Goal: Task Accomplishment & Management: Manage account settings

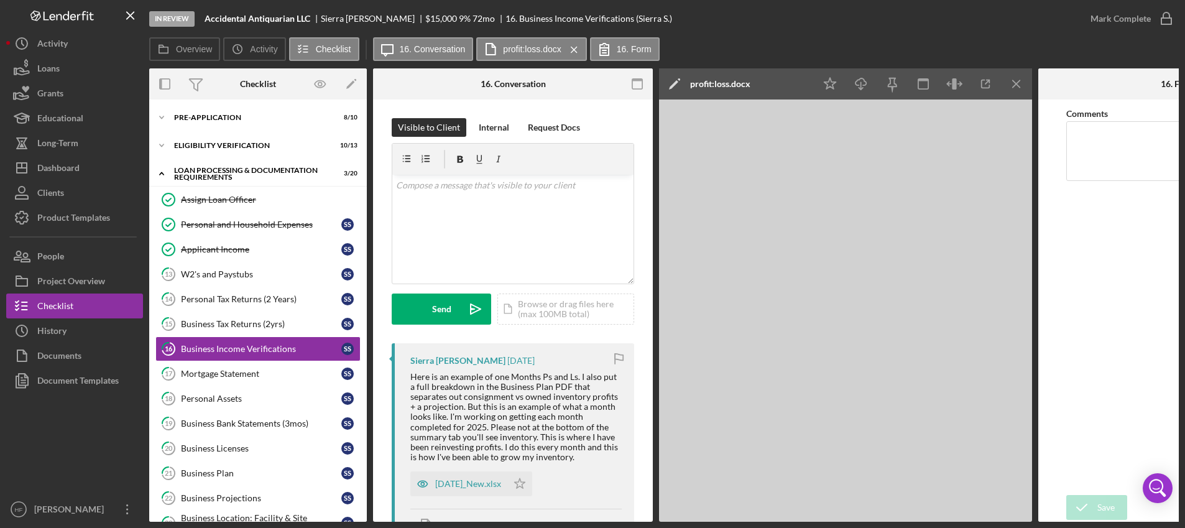
scroll to position [187, 0]
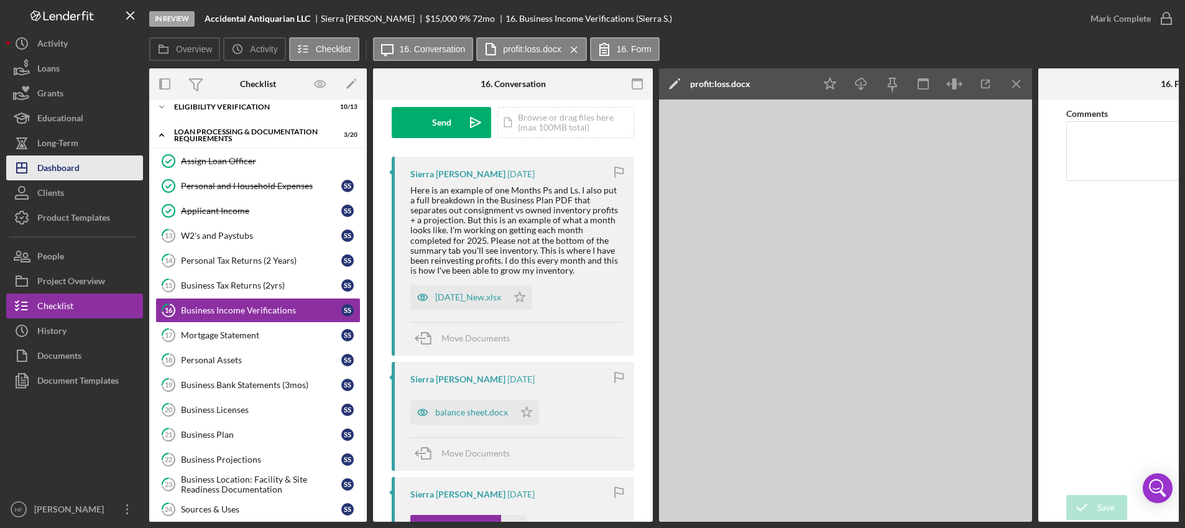
click at [75, 160] on div "Dashboard" at bounding box center [58, 169] width 42 height 28
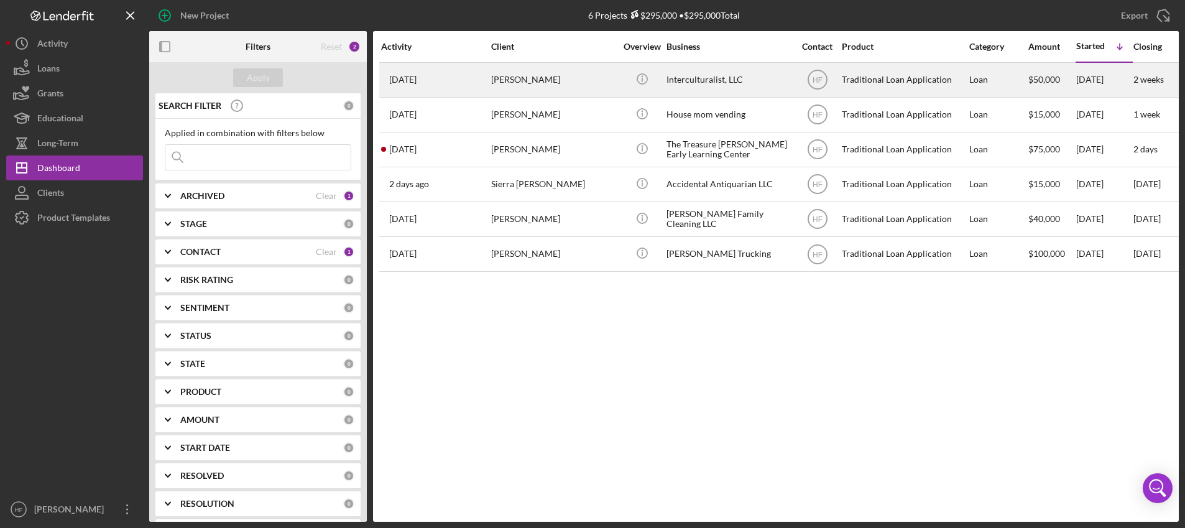
click at [507, 93] on div "[PERSON_NAME]" at bounding box center [553, 79] width 124 height 33
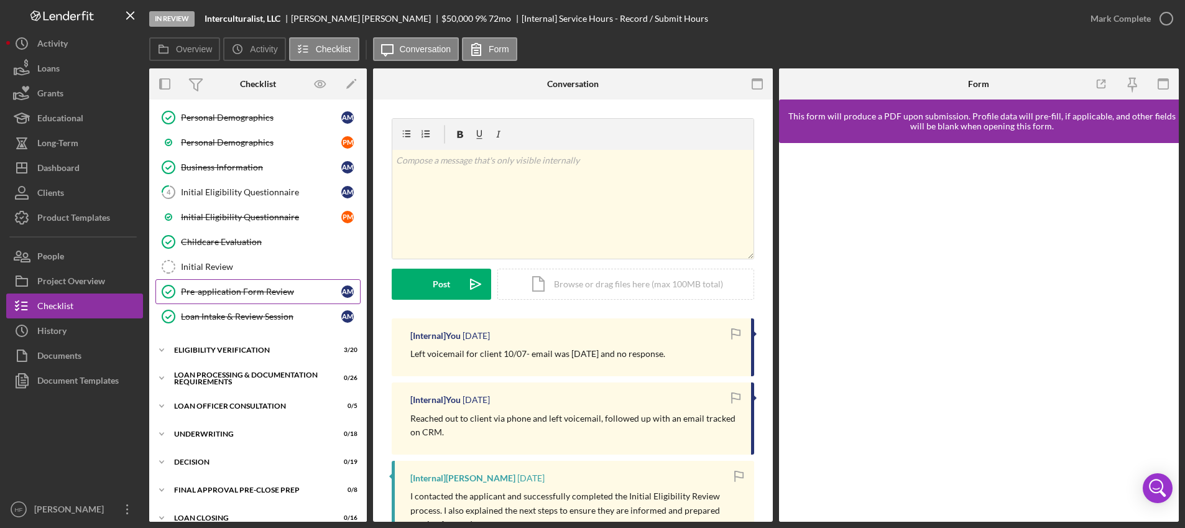
scroll to position [187, 0]
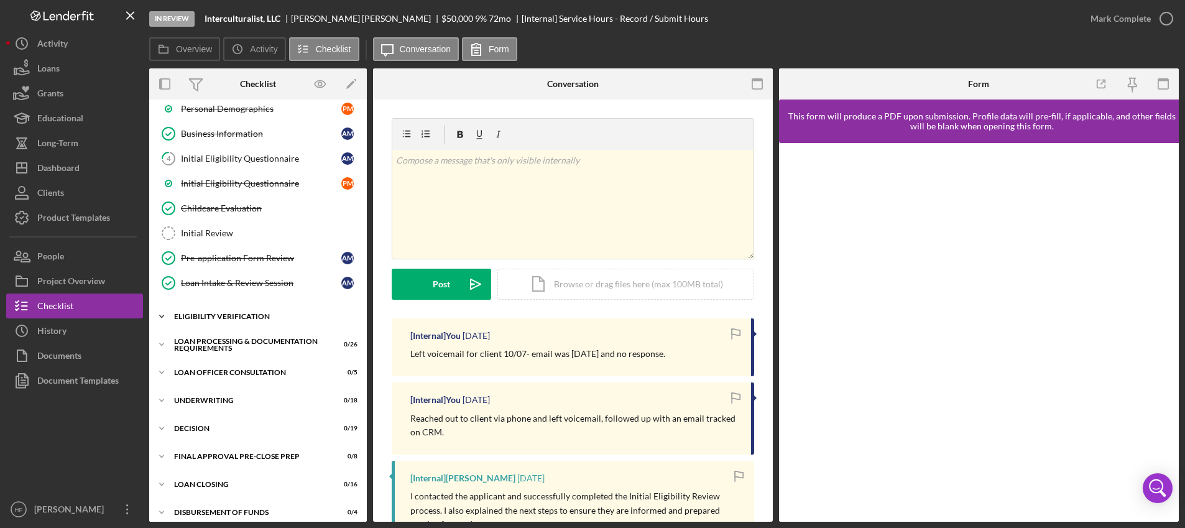
click at [257, 313] on div "Eligibility Verification" at bounding box center [262, 316] width 177 height 7
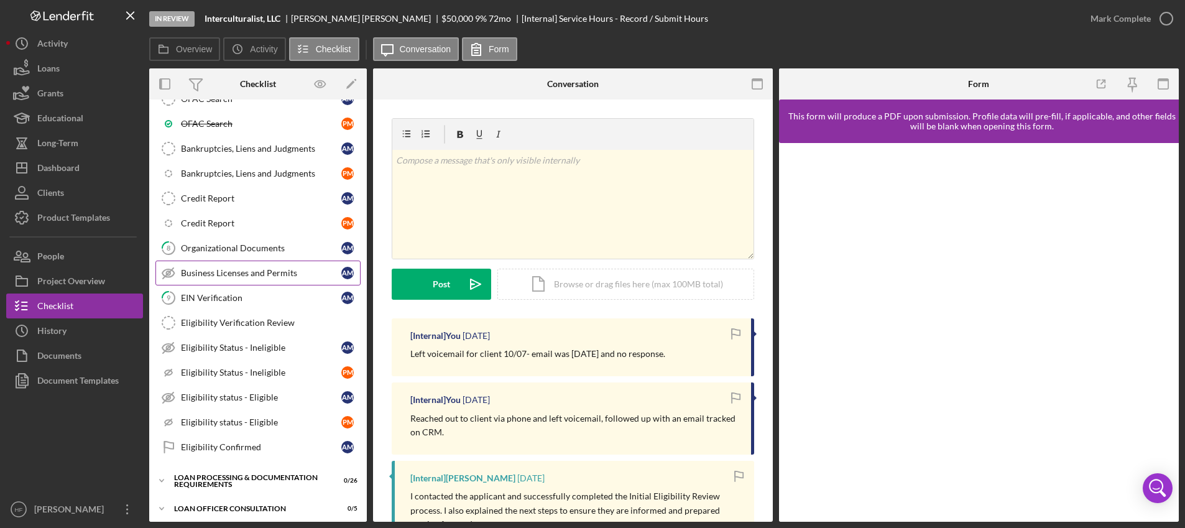
scroll to position [560, 0]
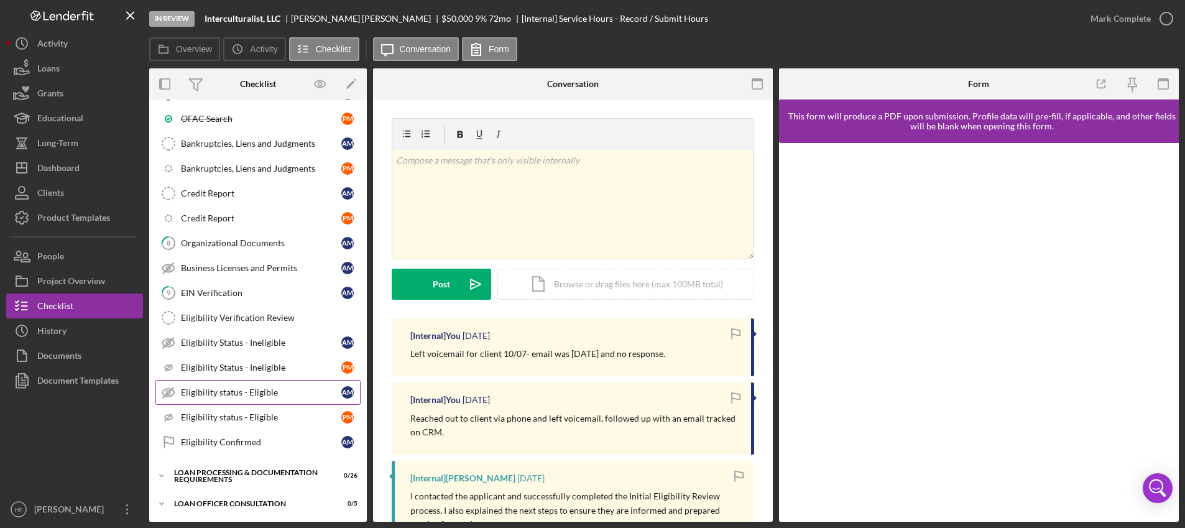
click at [280, 389] on div "Eligibility status - Eligible" at bounding box center [261, 392] width 160 height 10
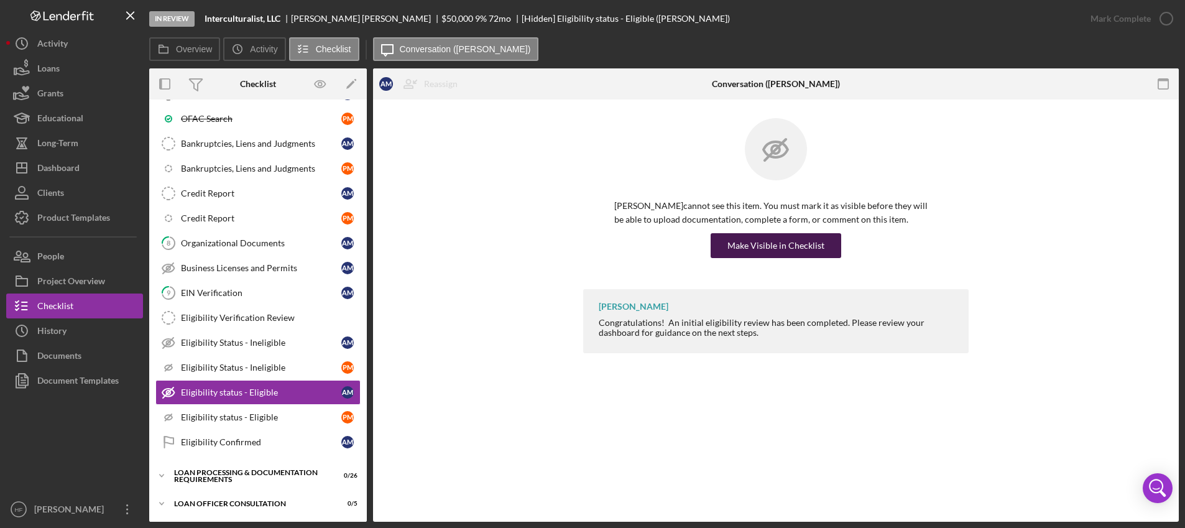
click at [765, 248] on div "Make Visible in Checklist" at bounding box center [775, 245] width 97 height 25
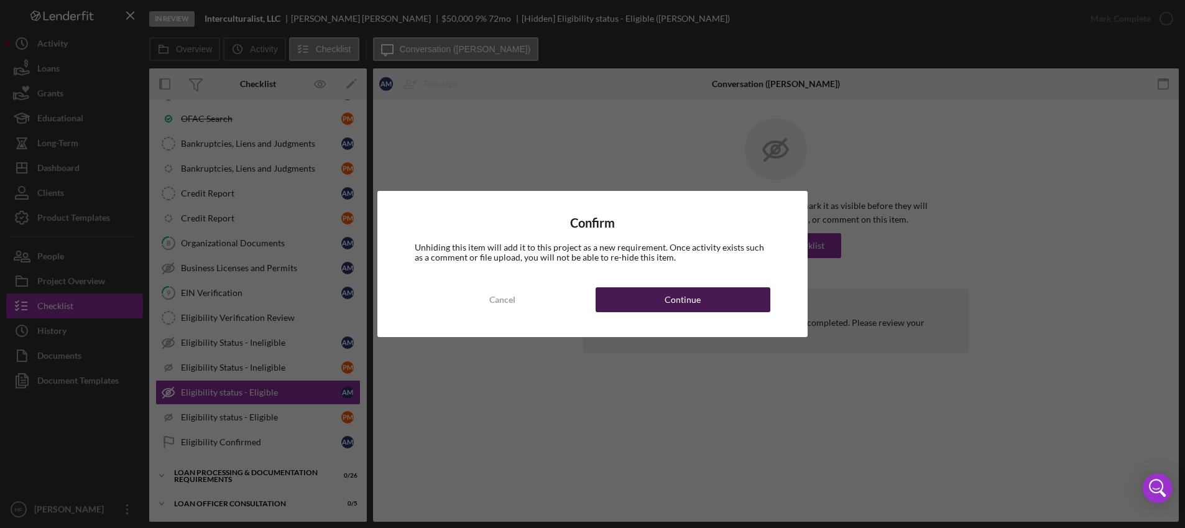
click at [614, 308] on button "Continue" at bounding box center [683, 299] width 175 height 25
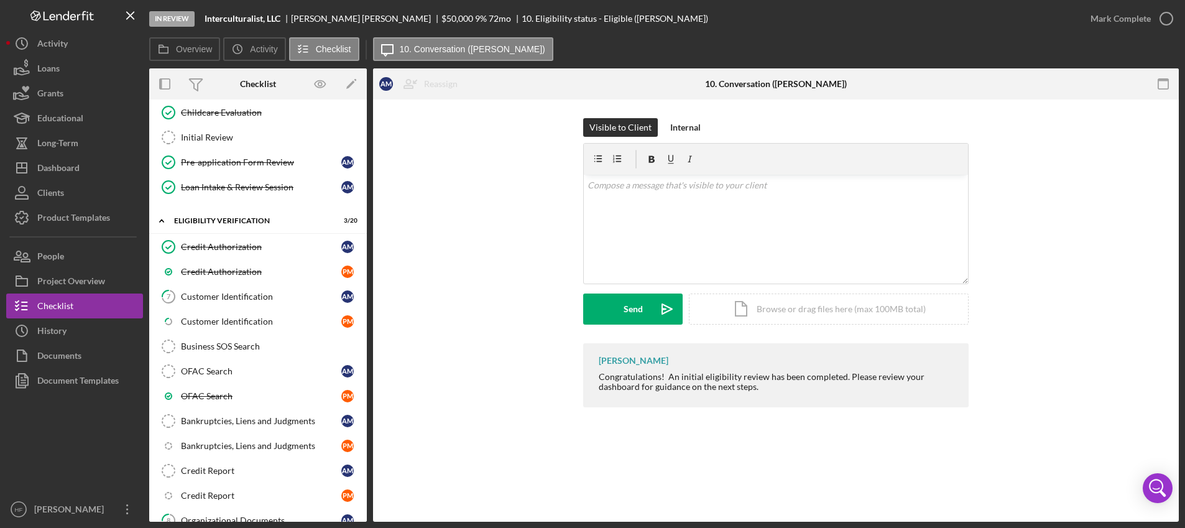
scroll to position [249, 0]
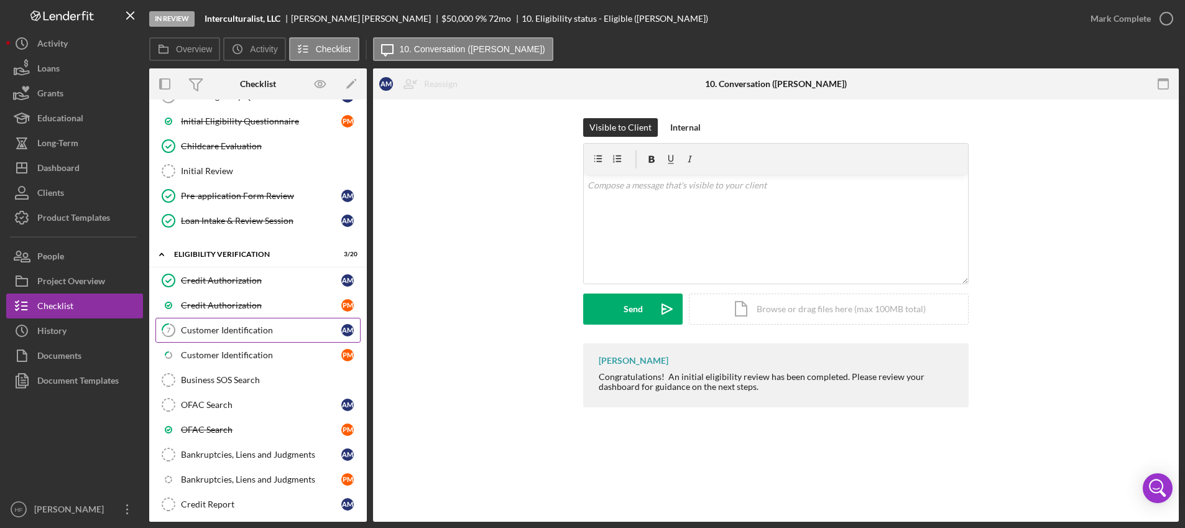
click at [238, 326] on div "Customer Identification" at bounding box center [261, 330] width 160 height 10
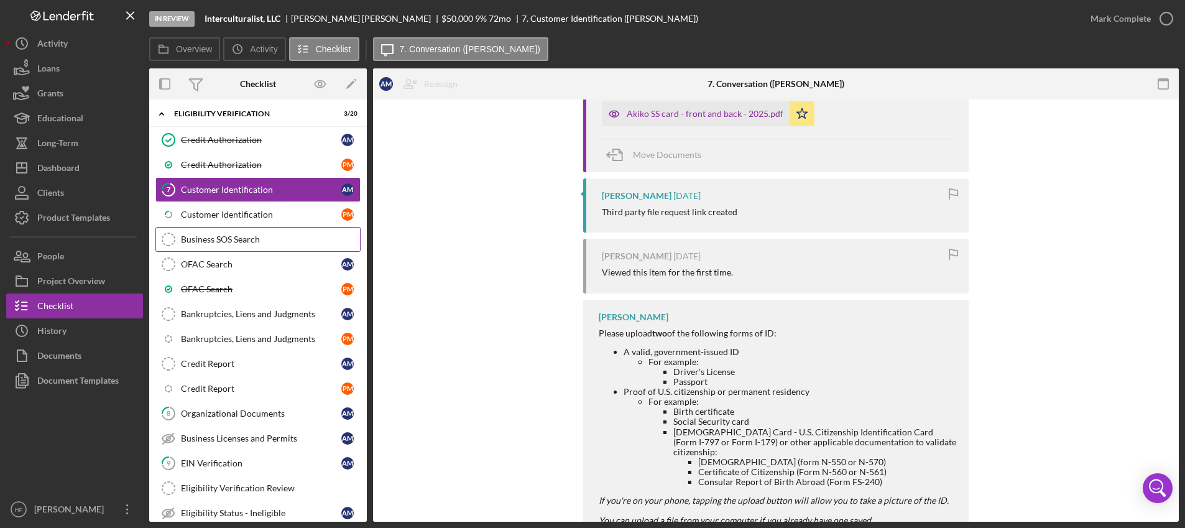
scroll to position [435, 0]
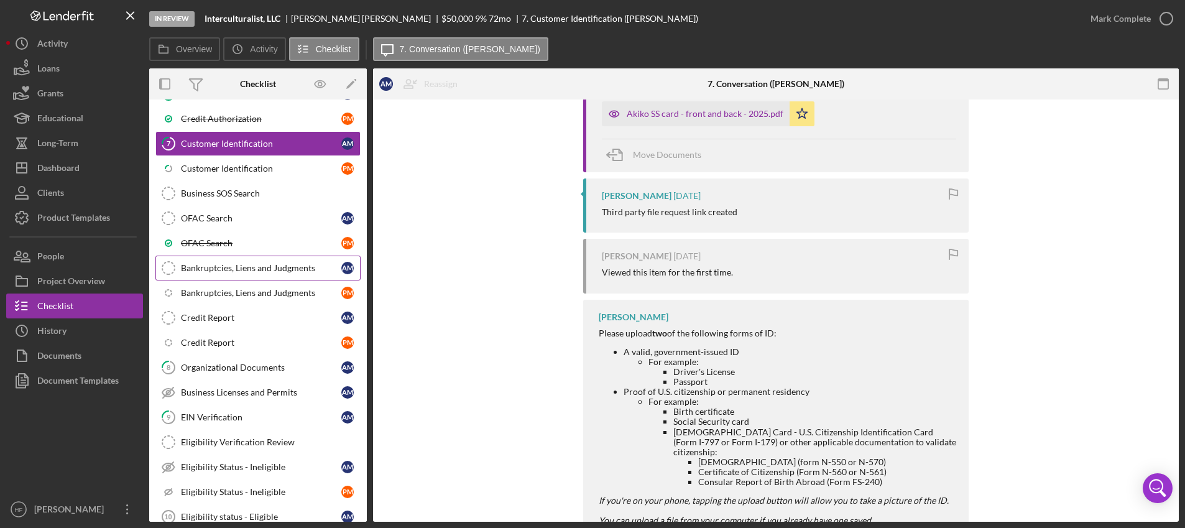
click at [265, 276] on link "Bankruptcies, Liens and Judgments Bankruptcies, Liens and Judgments A M" at bounding box center [257, 268] width 205 height 25
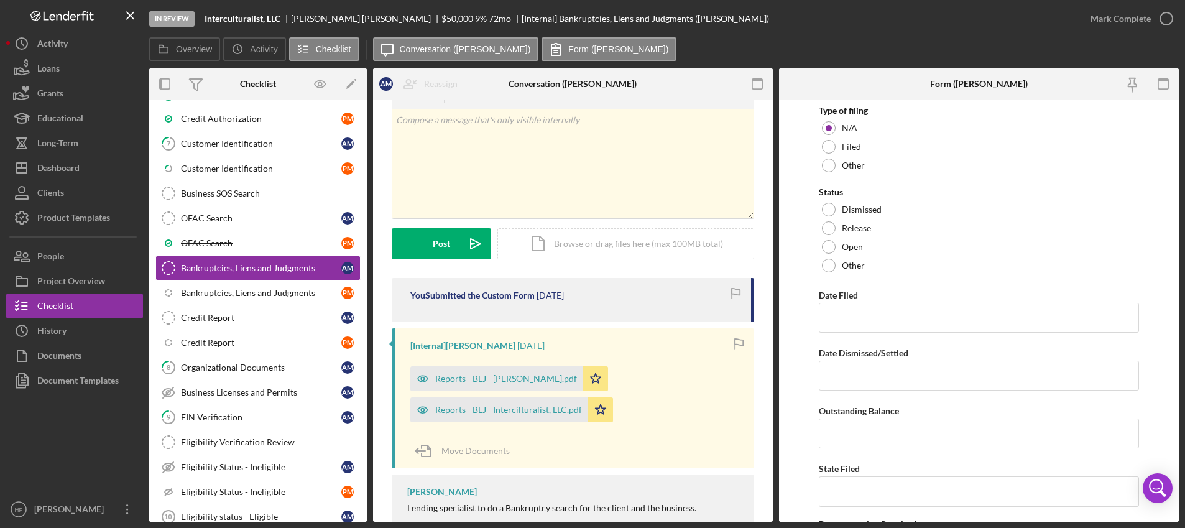
scroll to position [62, 0]
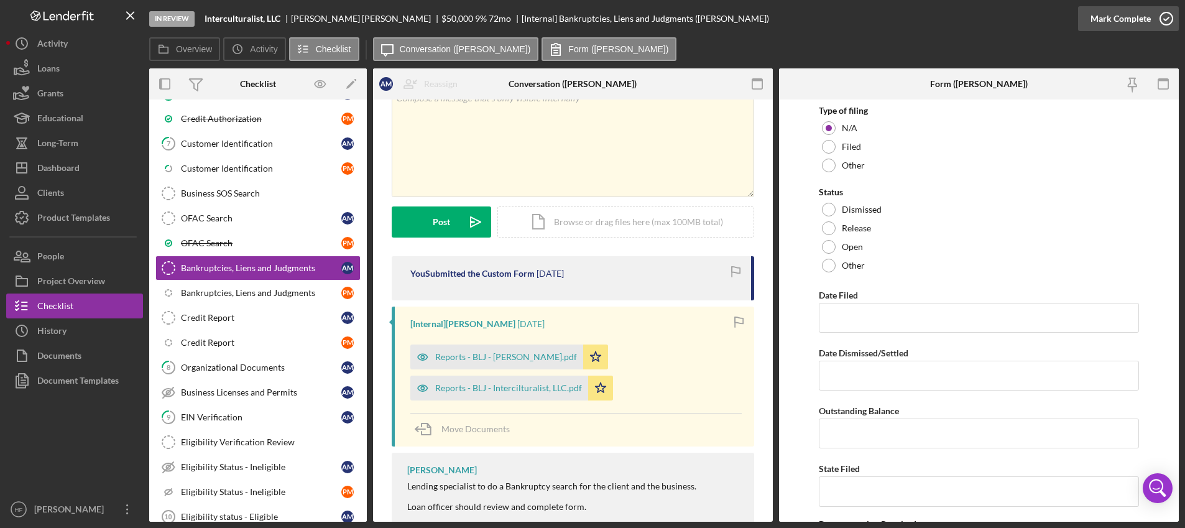
click at [1095, 7] on div "Mark Complete" at bounding box center [1121, 18] width 60 height 25
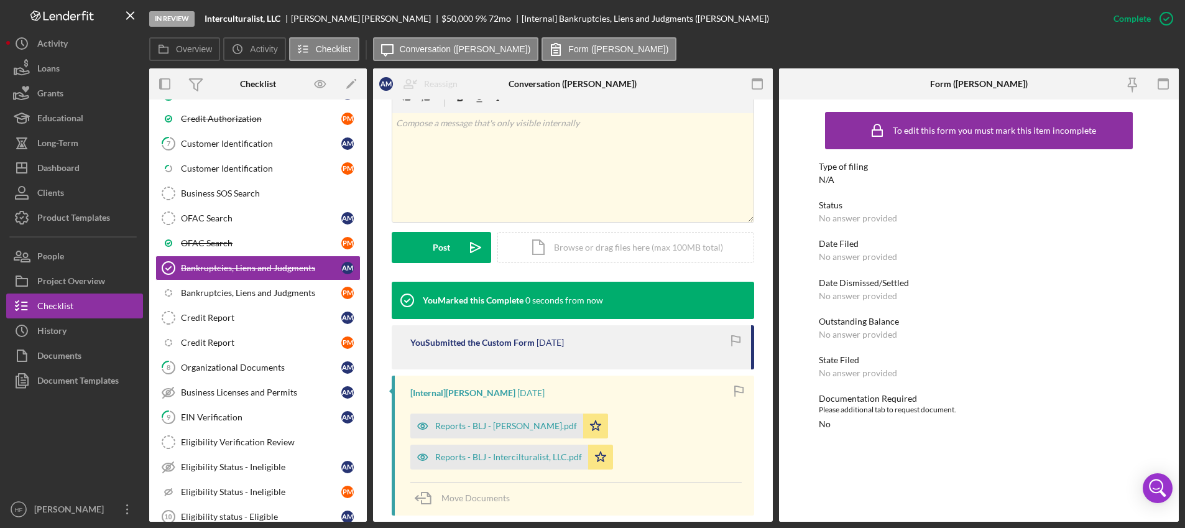
scroll to position [233, 0]
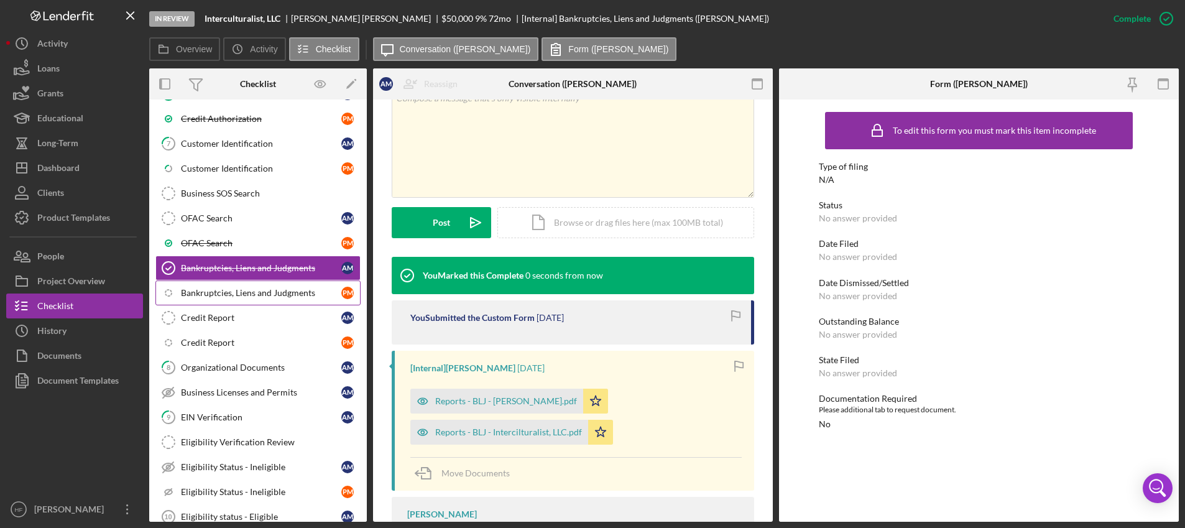
click at [310, 291] on div "Bankruptcies, Liens and Judgments" at bounding box center [261, 293] width 160 height 10
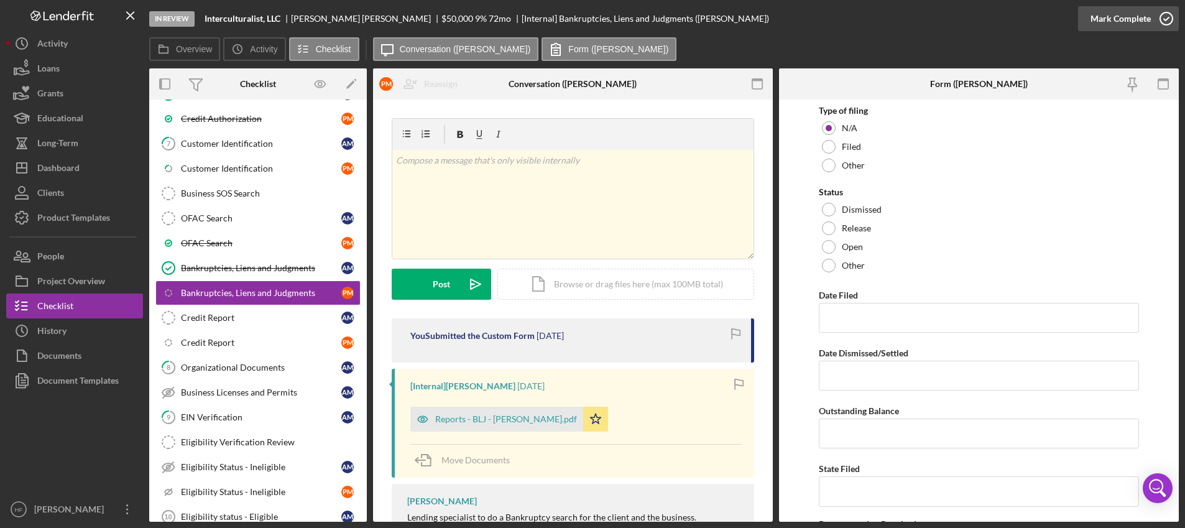
click at [1116, 21] on div "Mark Complete" at bounding box center [1121, 18] width 60 height 25
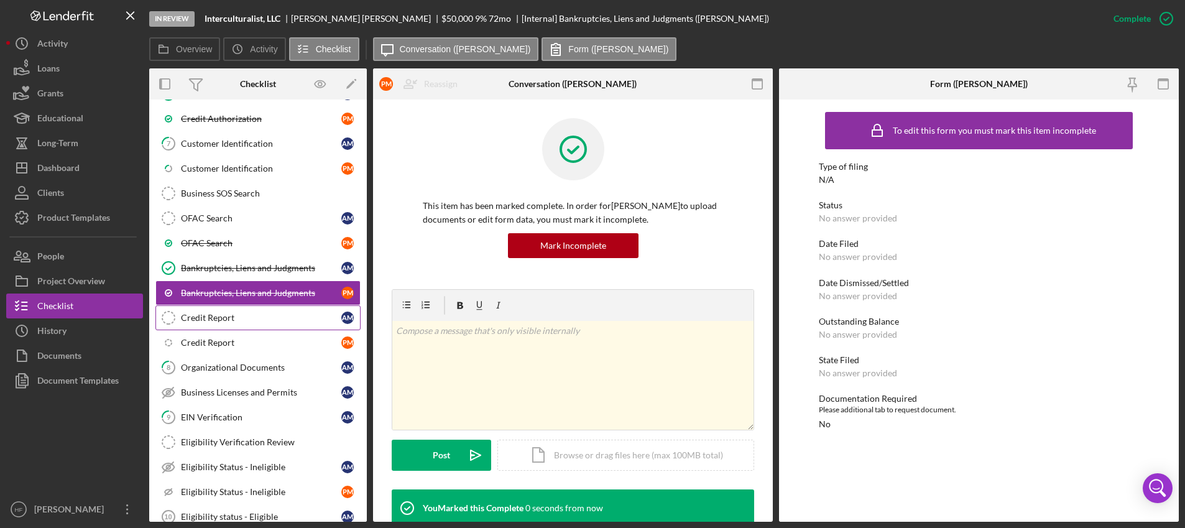
click at [284, 308] on link "Credit Report Credit Report A M" at bounding box center [257, 317] width 205 height 25
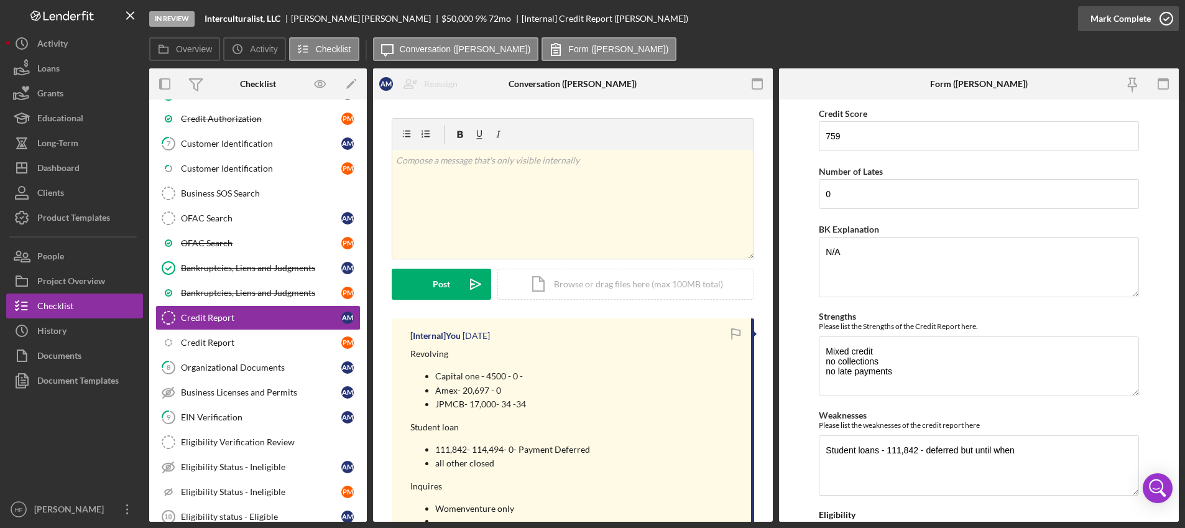
click at [1100, 30] on div "Mark Complete" at bounding box center [1121, 18] width 60 height 25
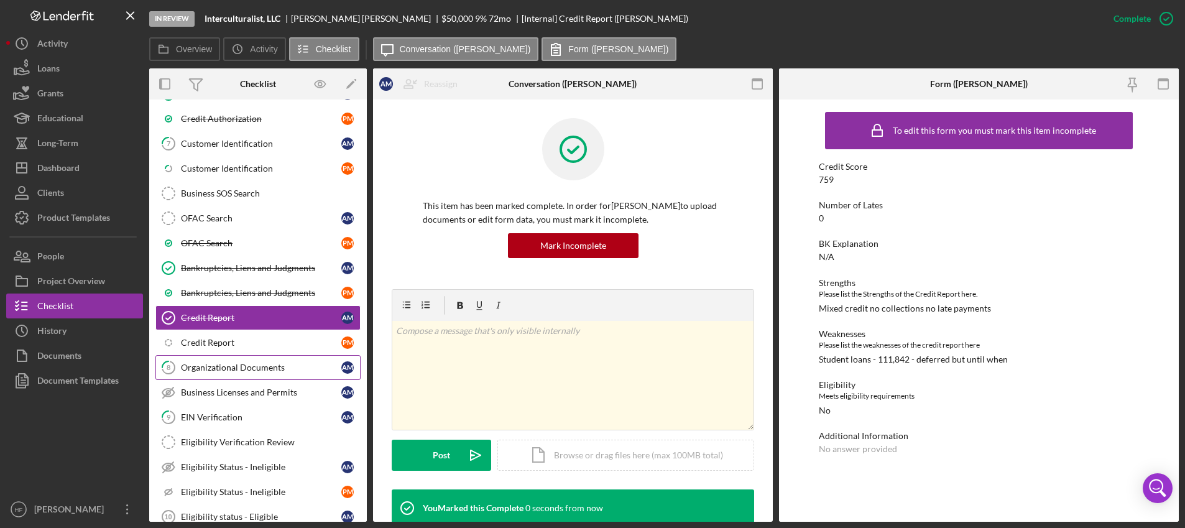
click at [234, 365] on div "Organizational Documents" at bounding box center [261, 367] width 160 height 10
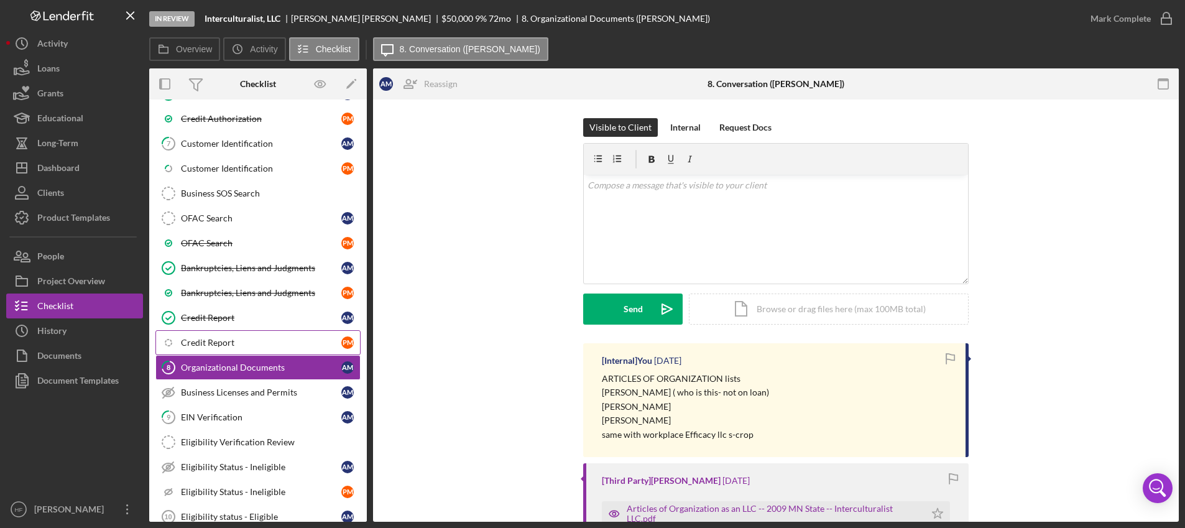
click at [241, 348] on div "Credit Report" at bounding box center [261, 343] width 160 height 10
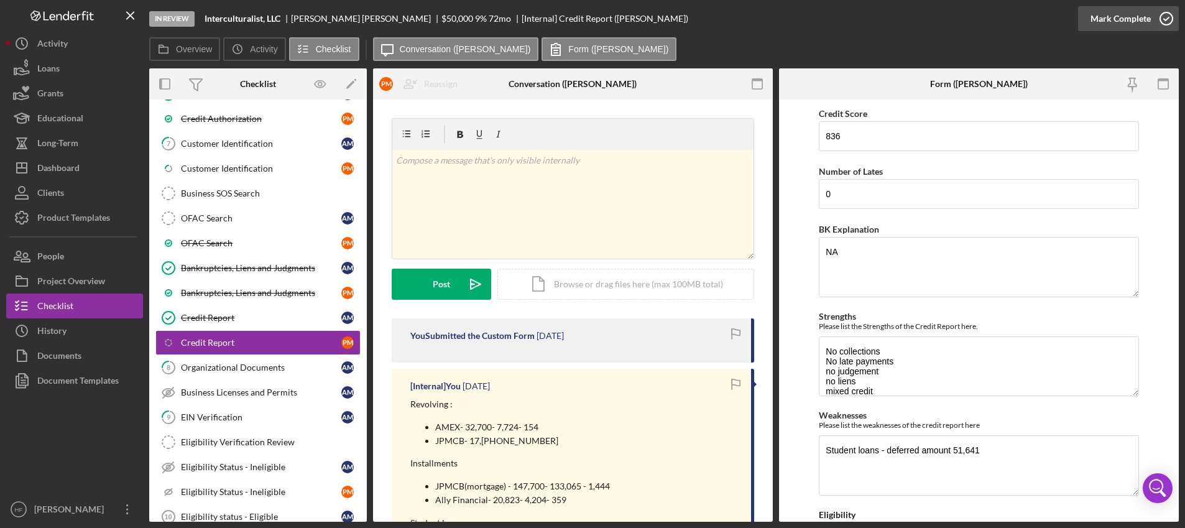
click at [1122, 24] on div "Mark Complete" at bounding box center [1121, 18] width 60 height 25
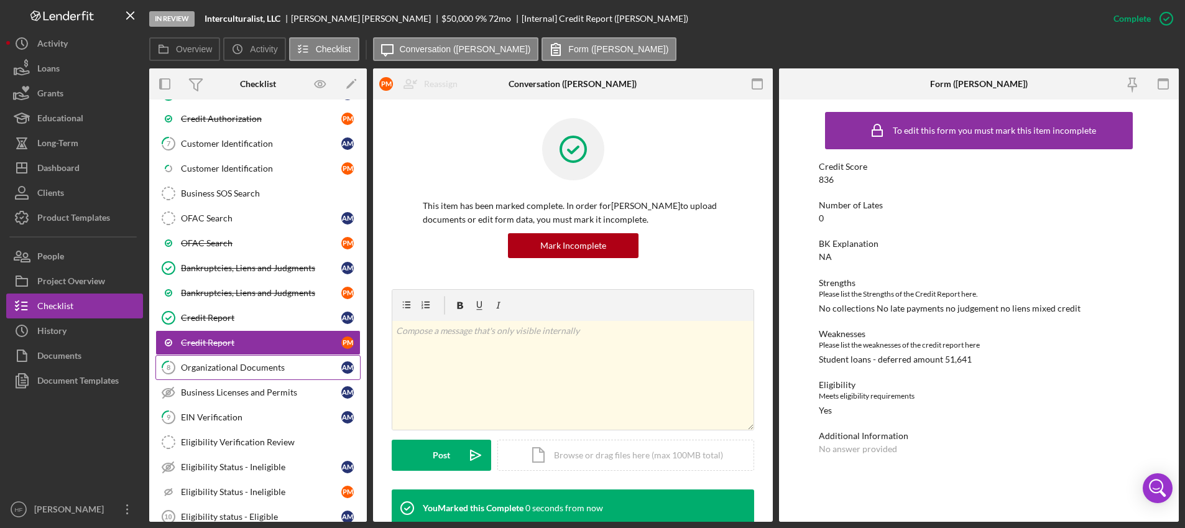
click at [264, 371] on div "Organizational Documents" at bounding box center [261, 367] width 160 height 10
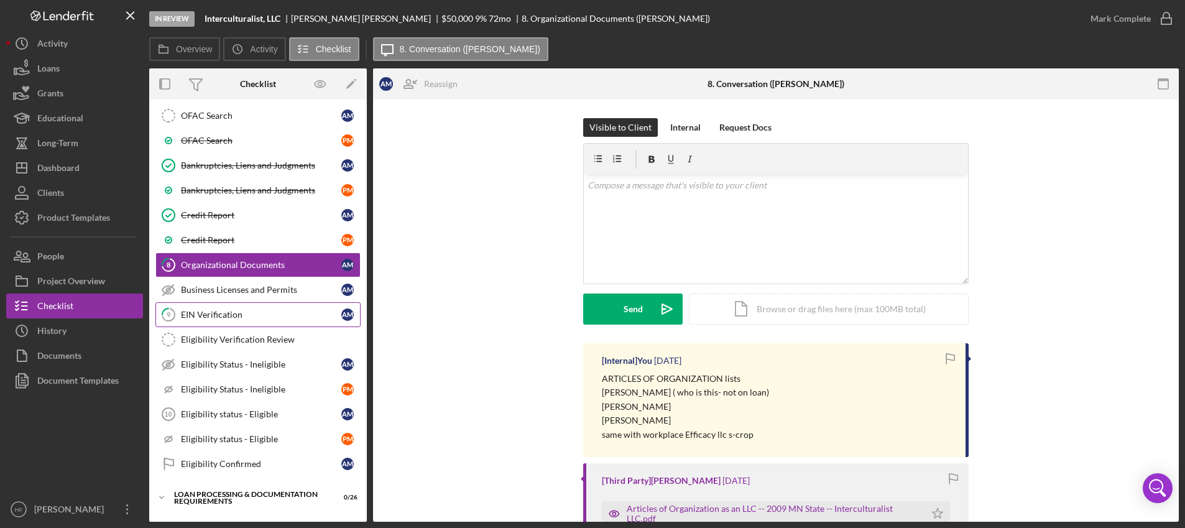
scroll to position [560, 0]
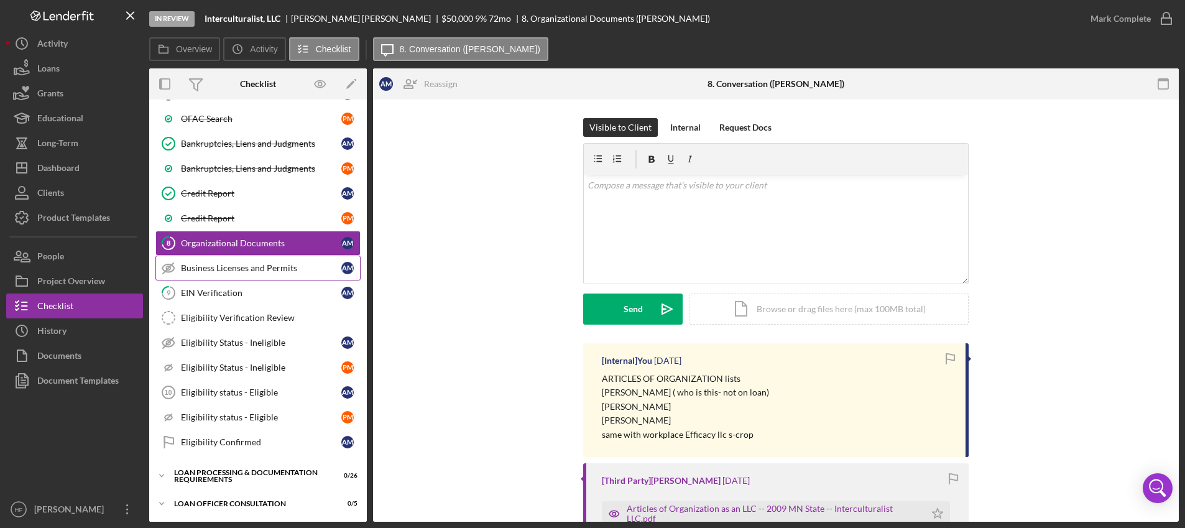
click at [231, 269] on div "Business Licenses and Permits" at bounding box center [261, 268] width 160 height 10
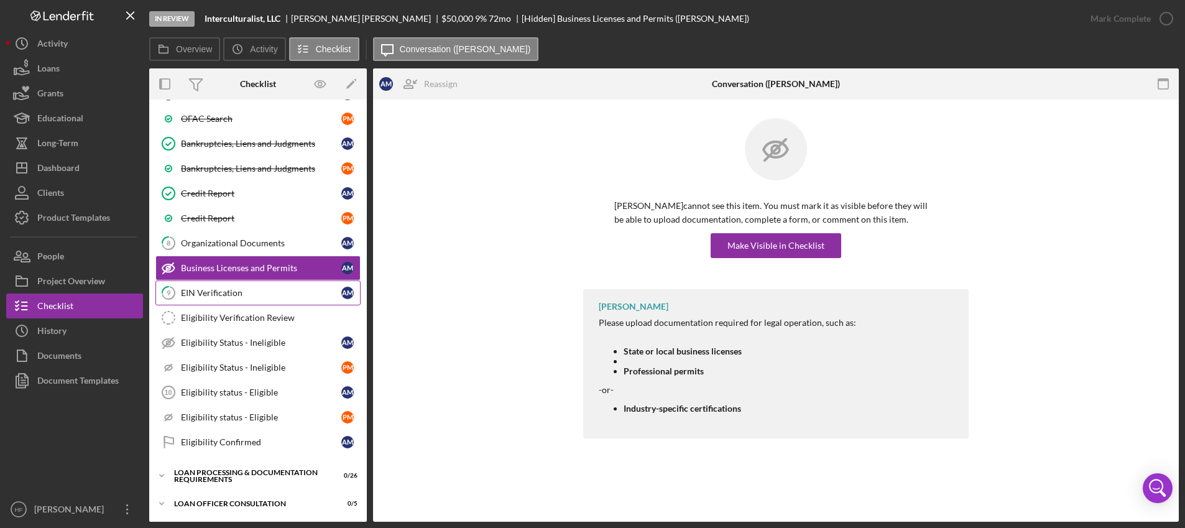
click at [229, 293] on div "EIN Verification" at bounding box center [261, 293] width 160 height 10
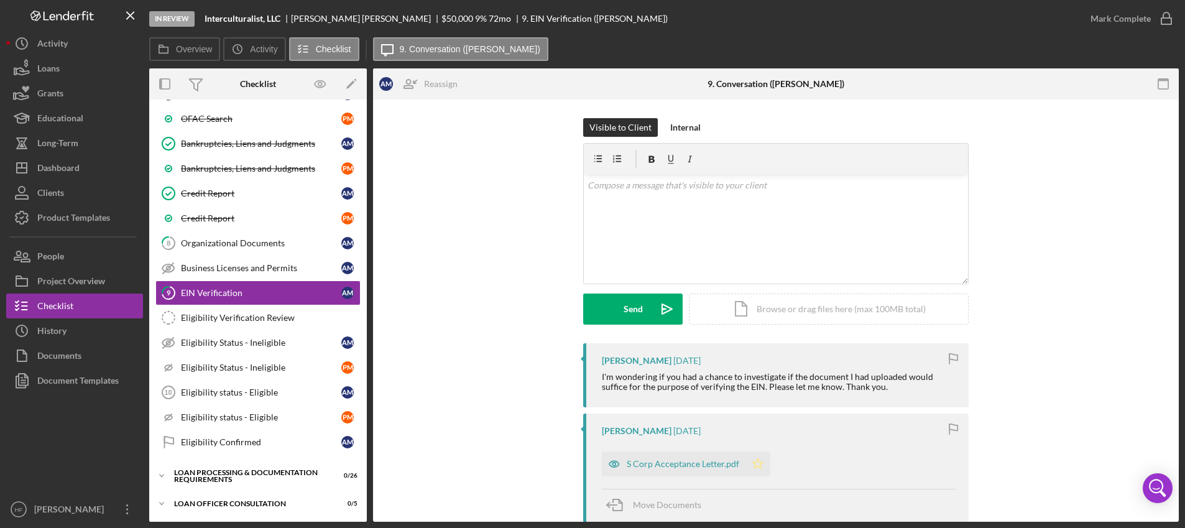
click at [754, 466] on icon "Icon/Star" at bounding box center [757, 463] width 25 height 25
click at [1109, 22] on div "Mark Complete" at bounding box center [1121, 18] width 60 height 25
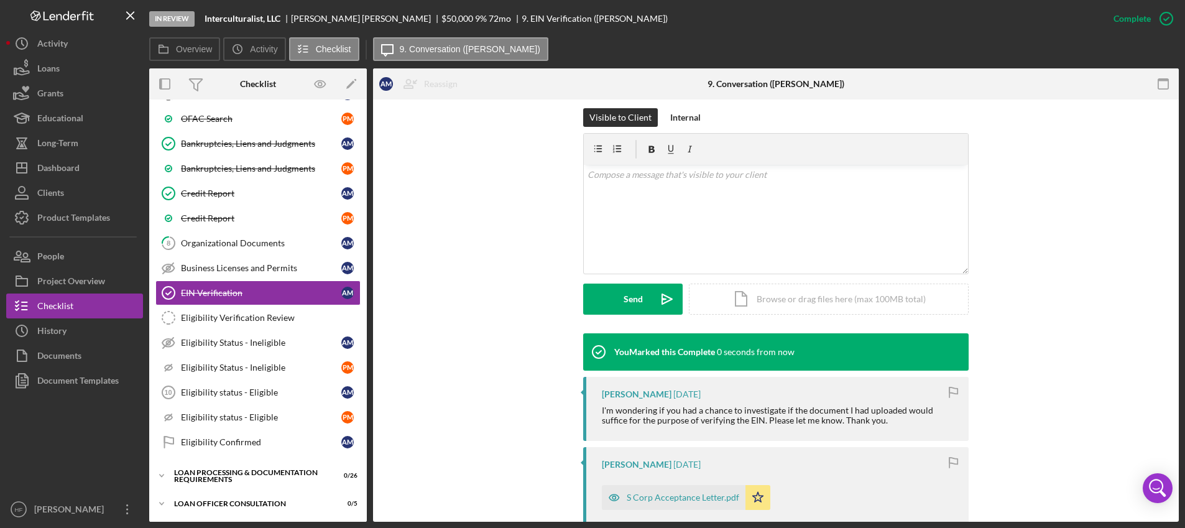
scroll to position [187, 0]
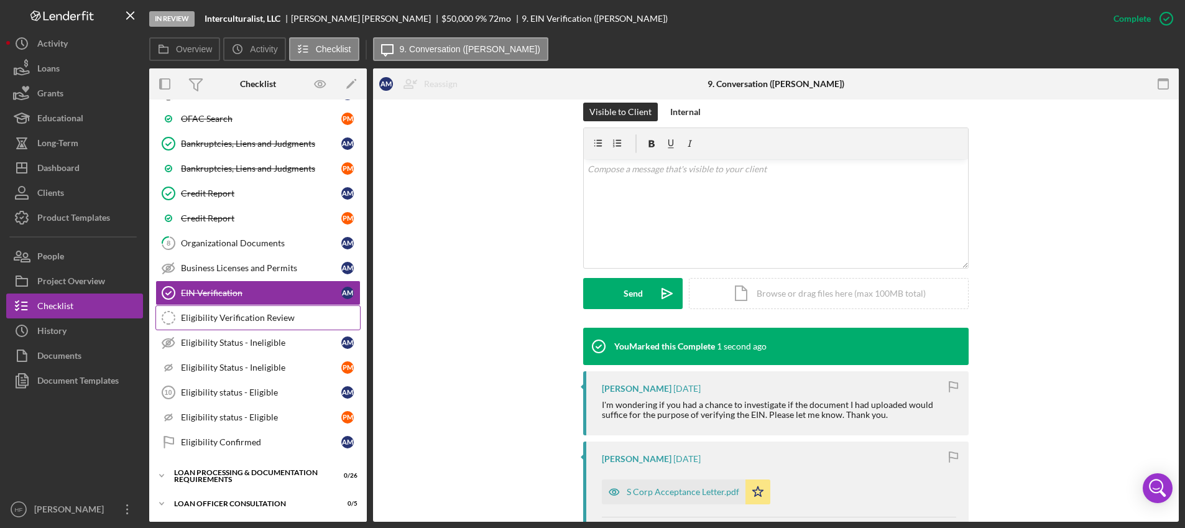
click at [282, 320] on div "Eligibility Verification Review" at bounding box center [270, 318] width 179 height 10
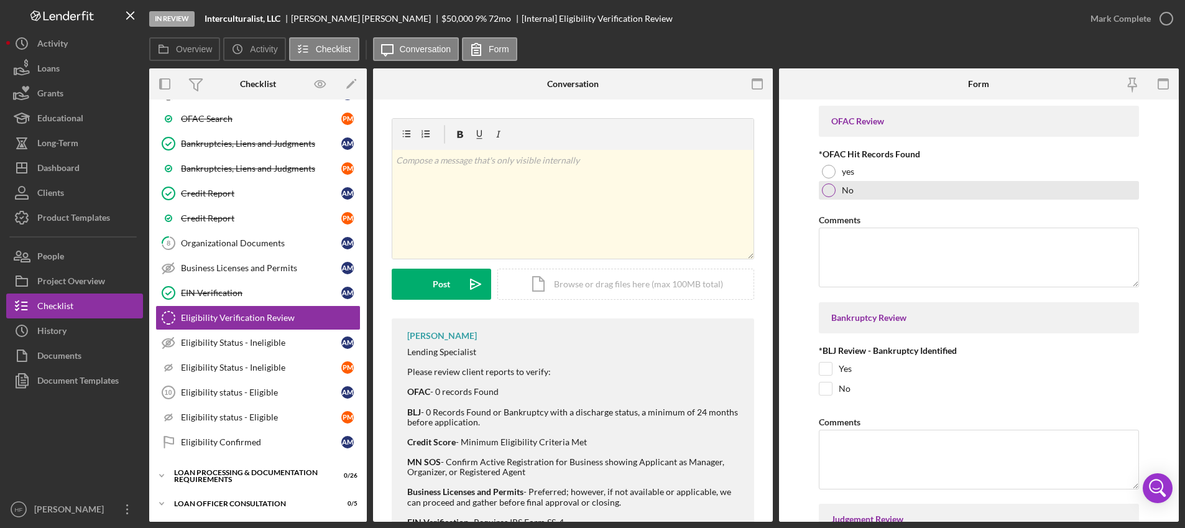
click at [908, 187] on div "No" at bounding box center [979, 190] width 320 height 19
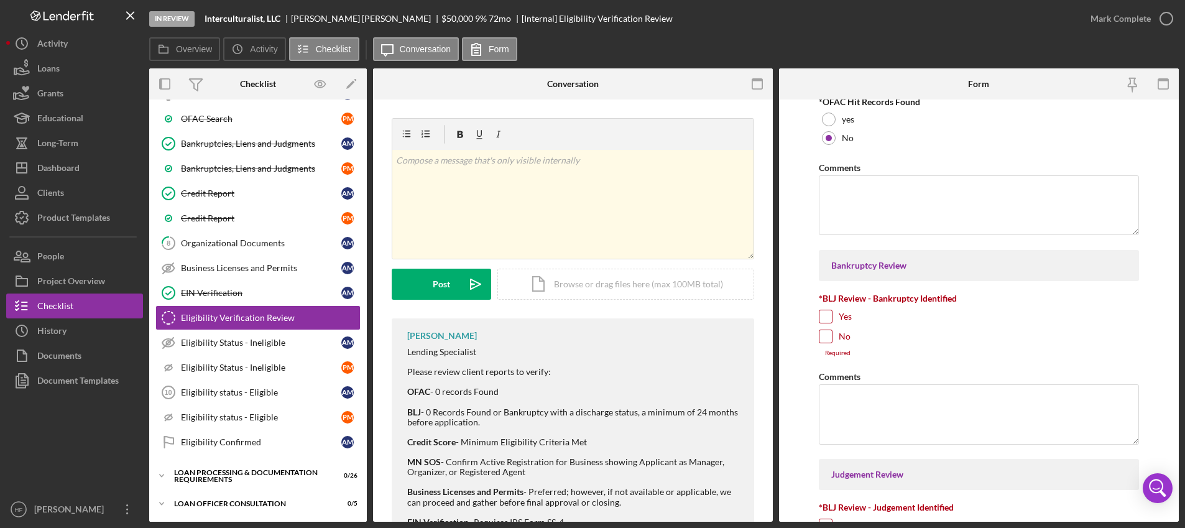
scroll to position [124, 0]
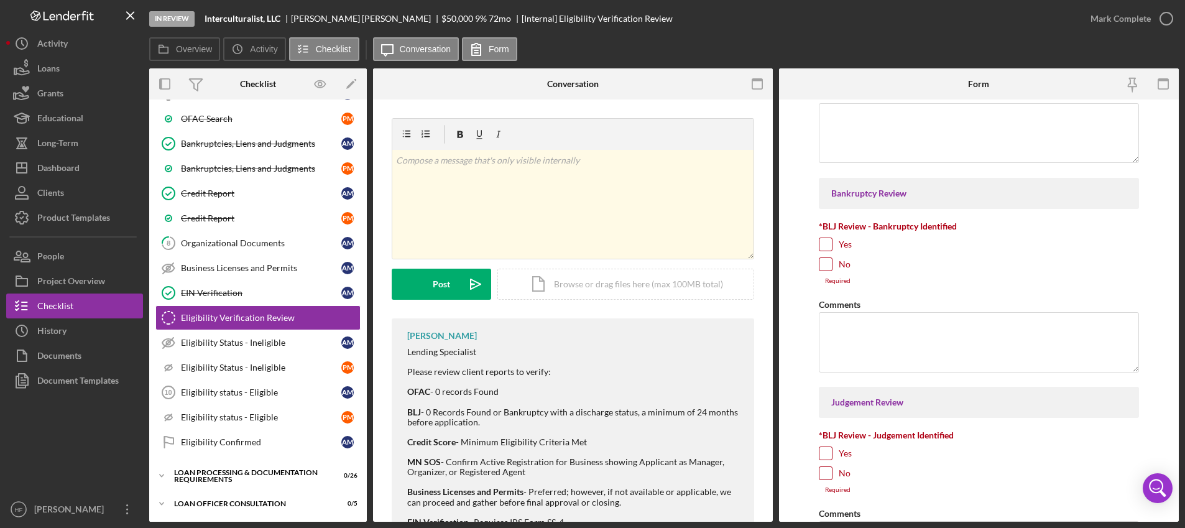
click at [837, 265] on div "No" at bounding box center [979, 267] width 320 height 20
click at [830, 264] on input "No" at bounding box center [825, 264] width 12 height 12
checkbox input "true"
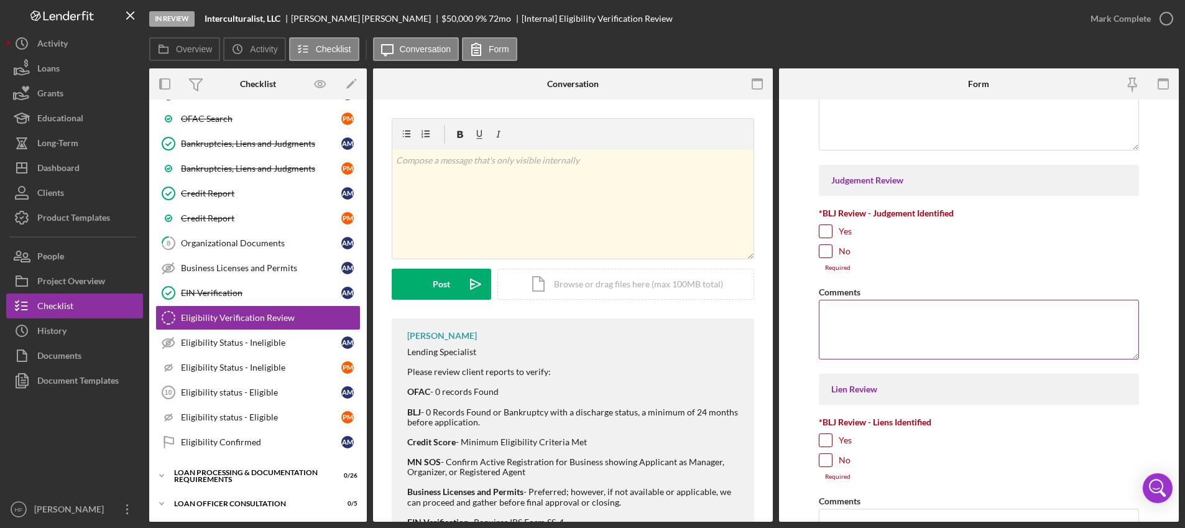
scroll to position [373, 0]
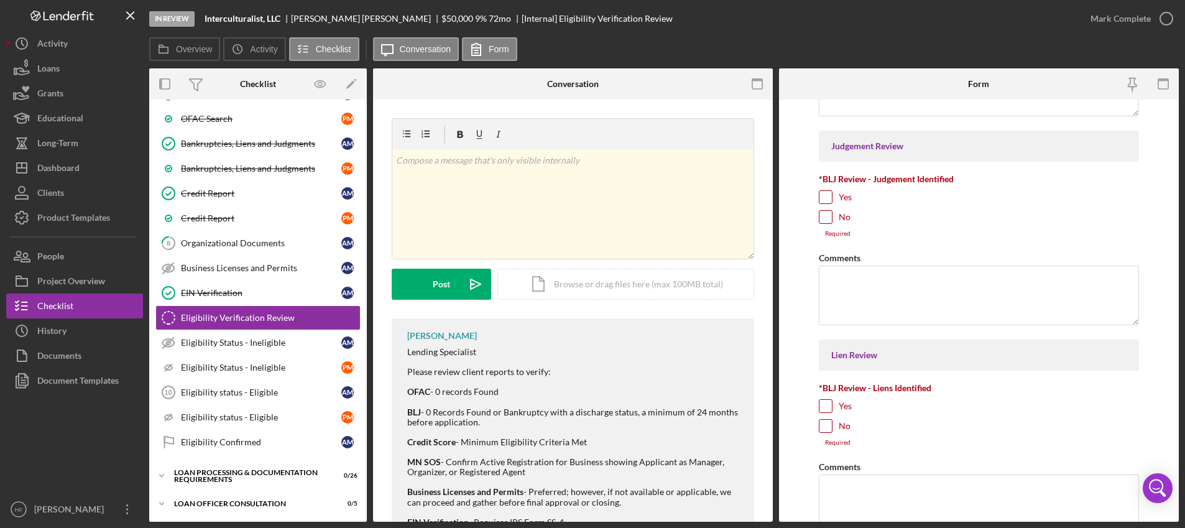
click at [826, 218] on input "No" at bounding box center [825, 217] width 12 height 12
checkbox input "true"
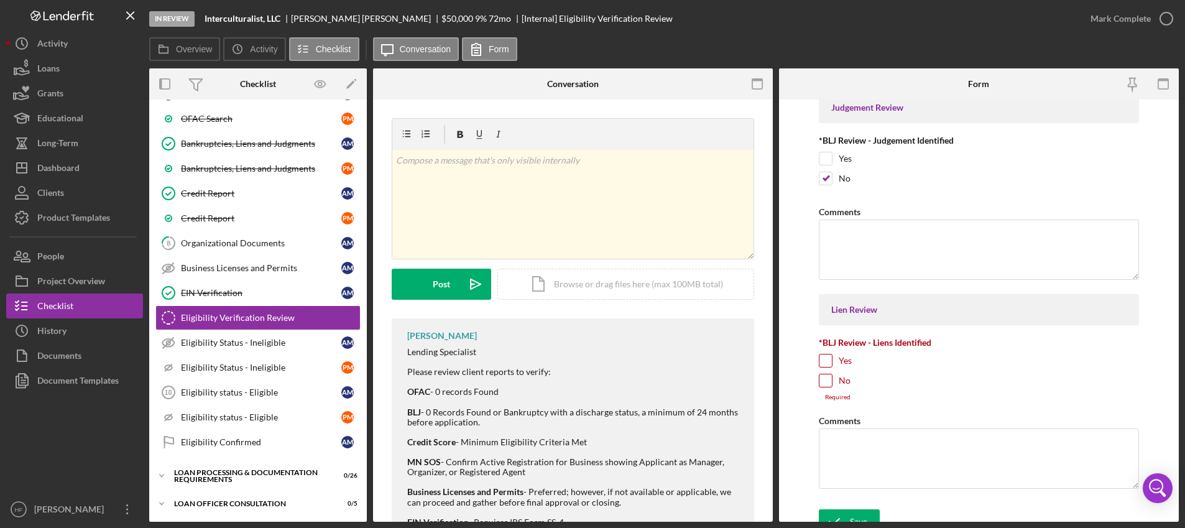
scroll to position [426, 0]
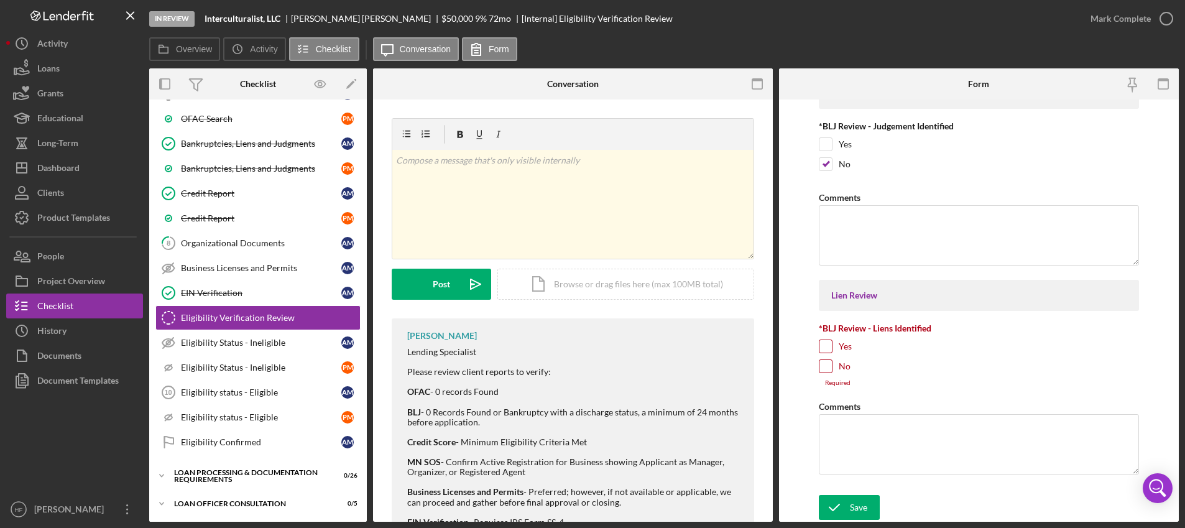
click at [824, 368] on input "No" at bounding box center [825, 366] width 12 height 12
checkbox input "true"
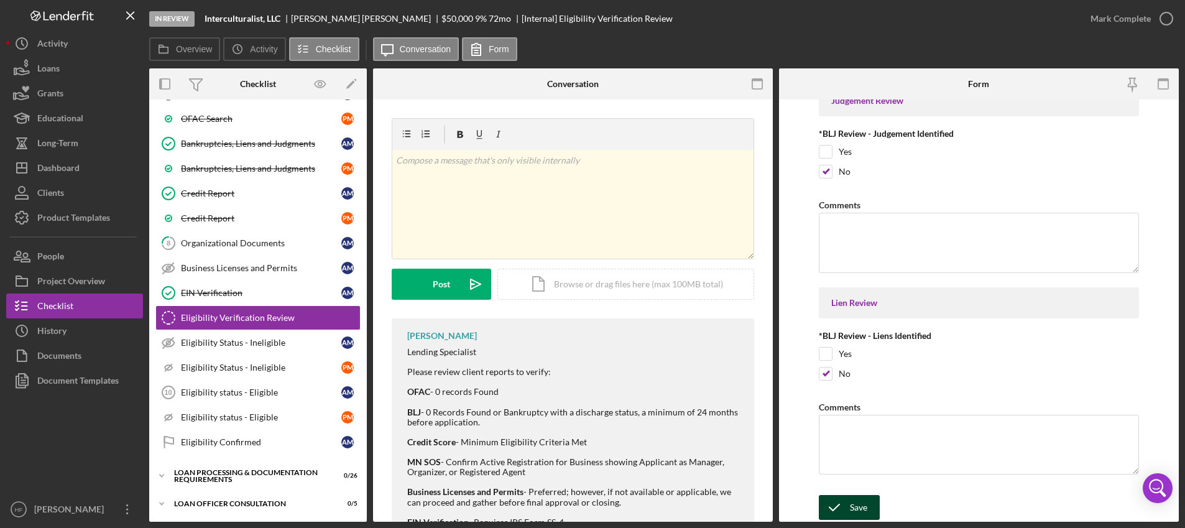
click at [846, 512] on icon "submit" at bounding box center [834, 507] width 31 height 31
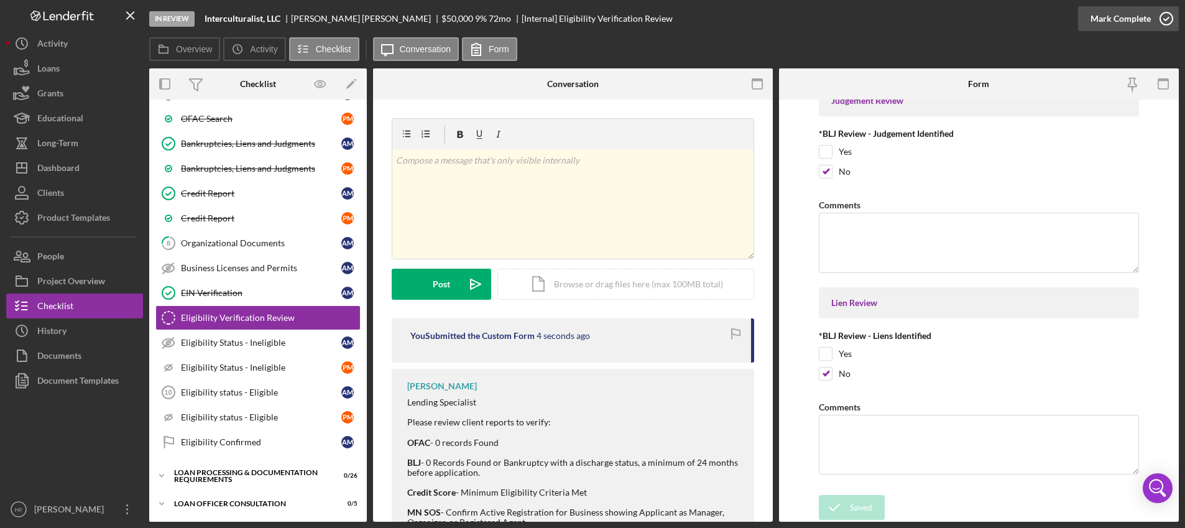
click at [1150, 22] on button "Mark Complete" at bounding box center [1128, 18] width 101 height 25
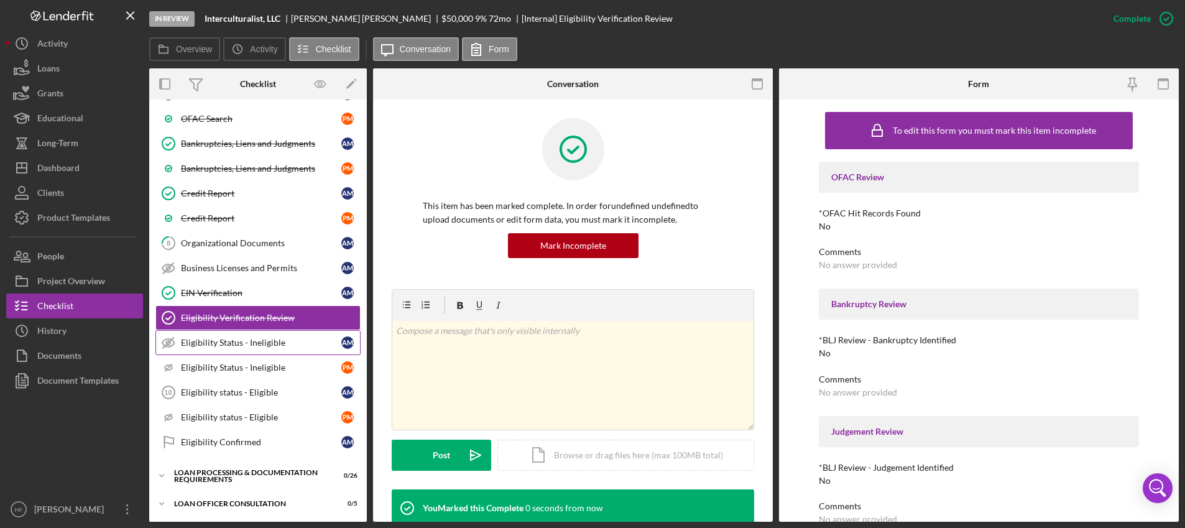
click at [247, 349] on link "Eligibility Status - Ineligible Eligibility Status - Ineligible A M" at bounding box center [257, 342] width 205 height 25
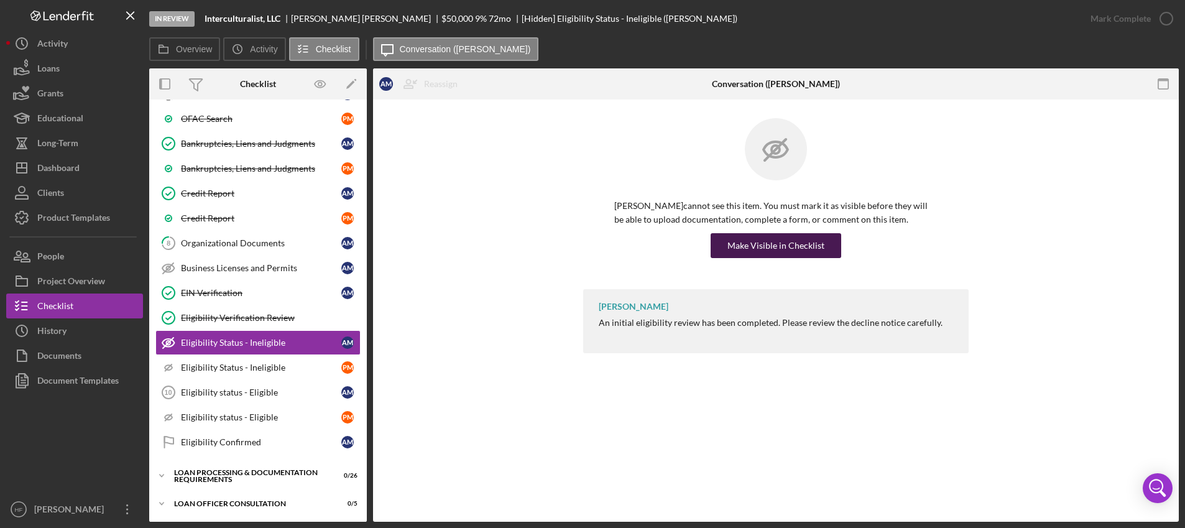
click at [795, 246] on div "Make Visible in Checklist" at bounding box center [775, 245] width 97 height 25
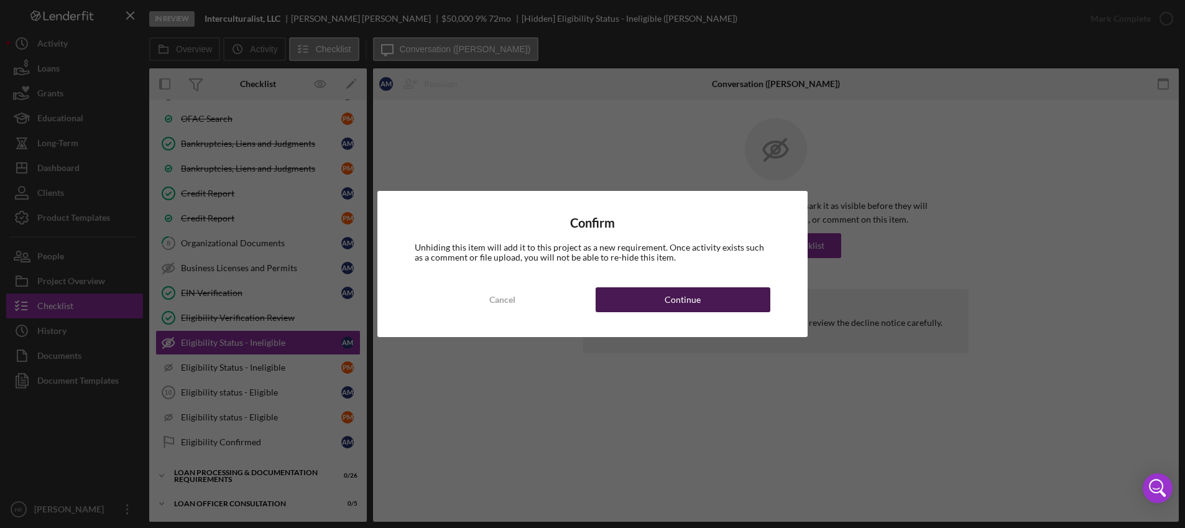
click at [698, 302] on div "Continue" at bounding box center [683, 299] width 36 height 25
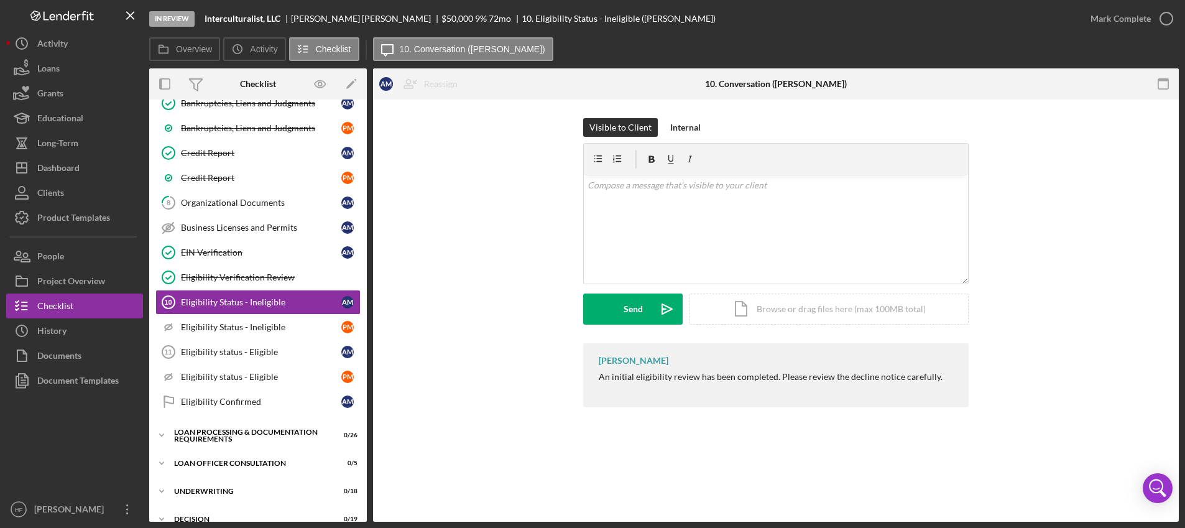
scroll to position [622, 0]
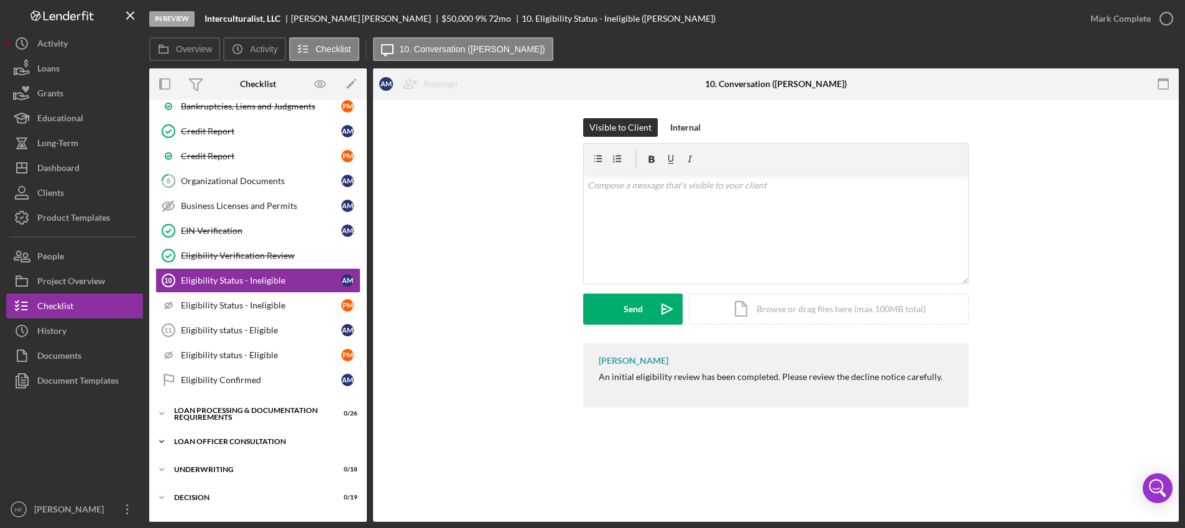
click at [271, 435] on div "Icon/Expander Loan Officer Consultation 0 / 5" at bounding box center [258, 441] width 218 height 25
click at [264, 474] on link "Pre-Consultation Review Notes Pre-Consultation Review Notes" at bounding box center [257, 467] width 205 height 25
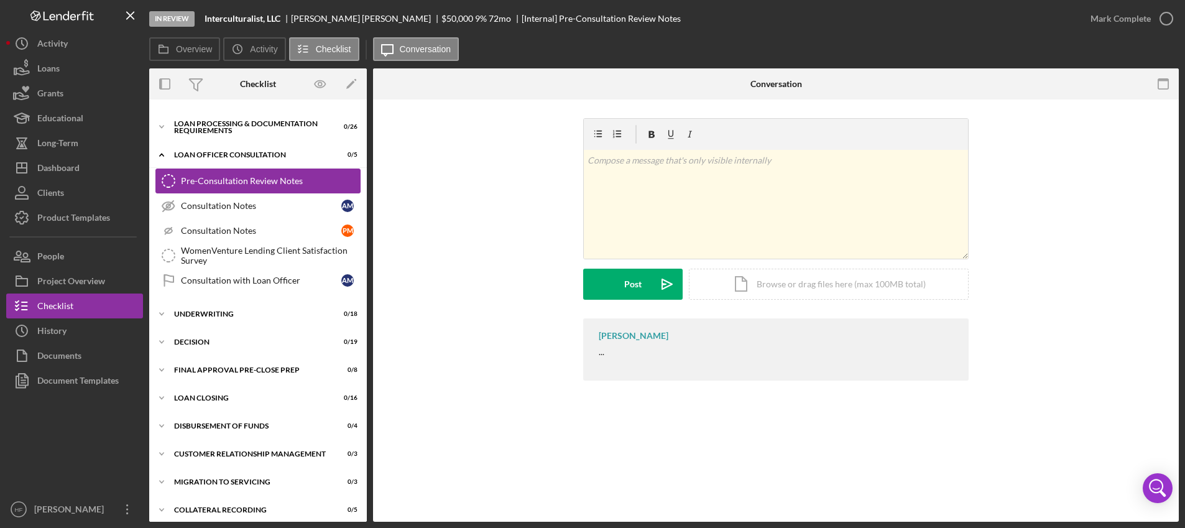
scroll to position [916, 0]
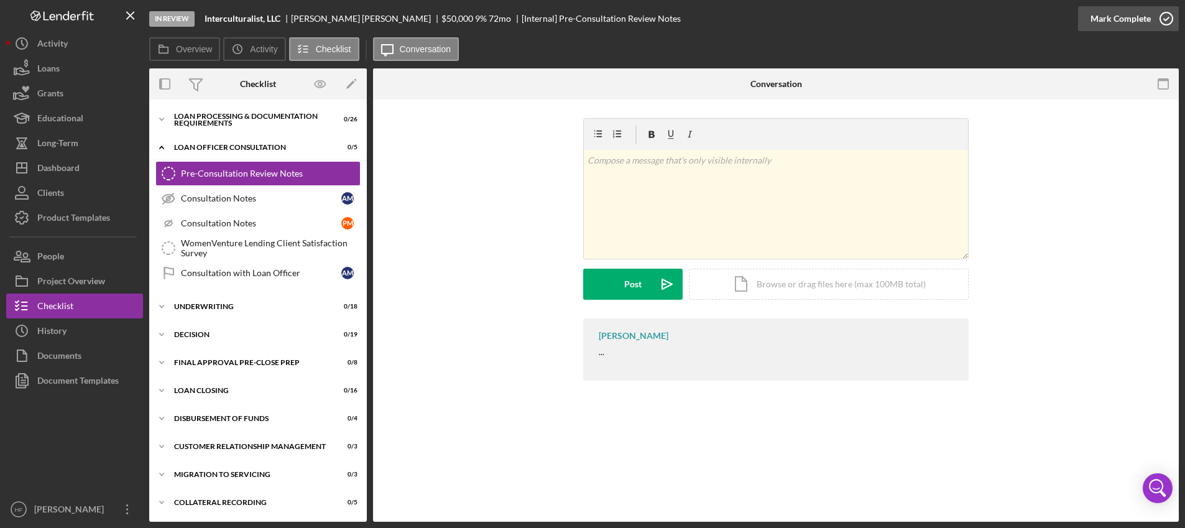
click at [1128, 22] on div "Mark Complete" at bounding box center [1121, 18] width 60 height 25
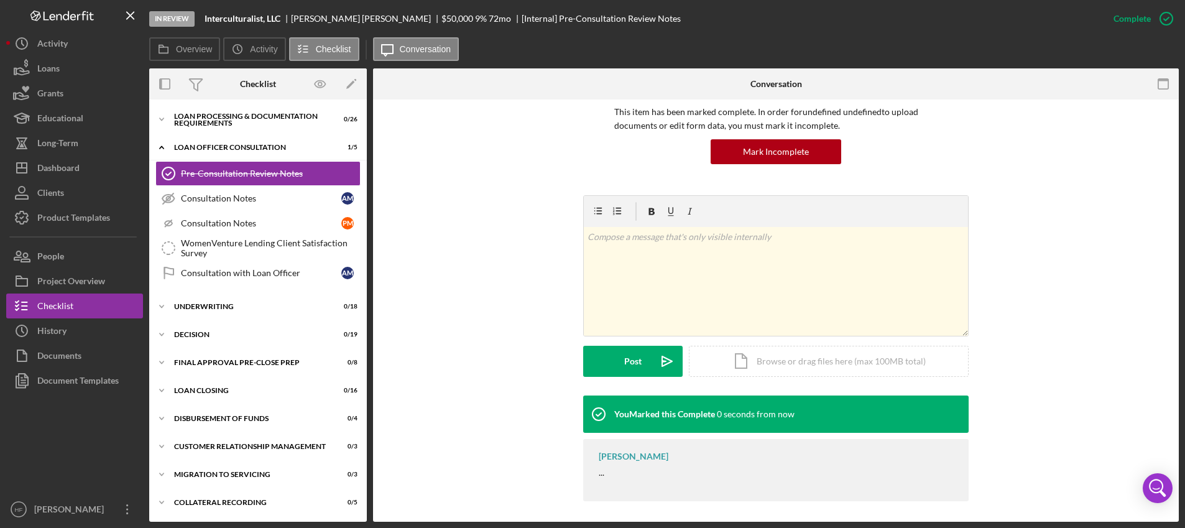
scroll to position [98, 0]
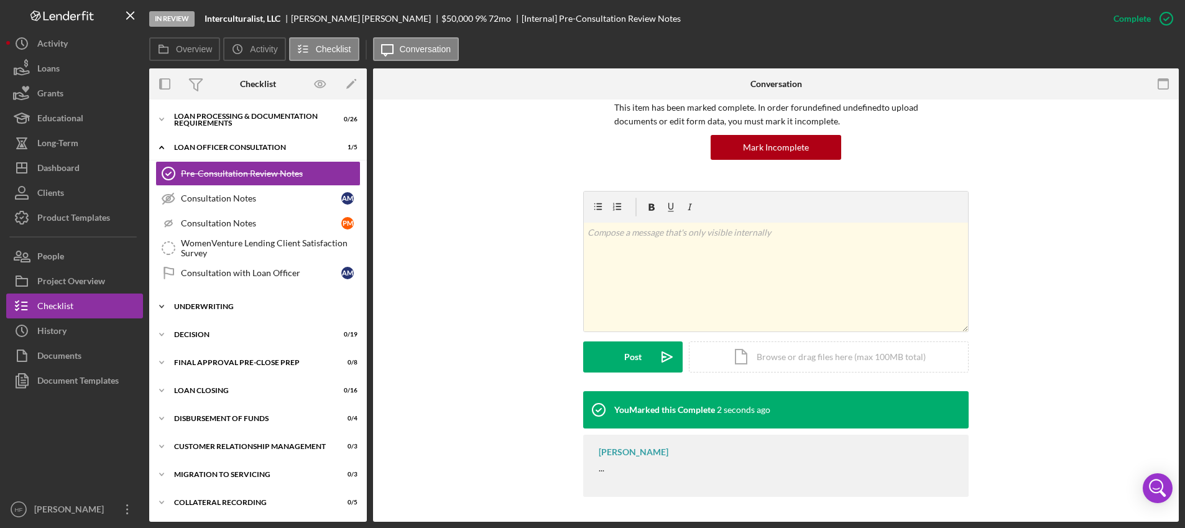
click at [267, 304] on div "Underwriting" at bounding box center [262, 306] width 177 height 7
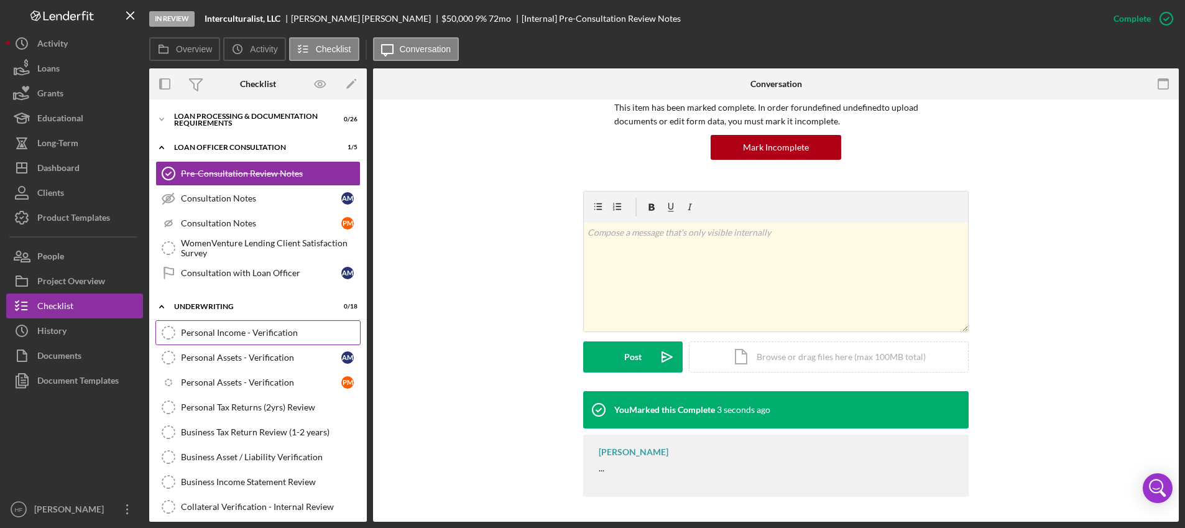
click at [274, 328] on div "Personal Income - Verification" at bounding box center [270, 333] width 179 height 10
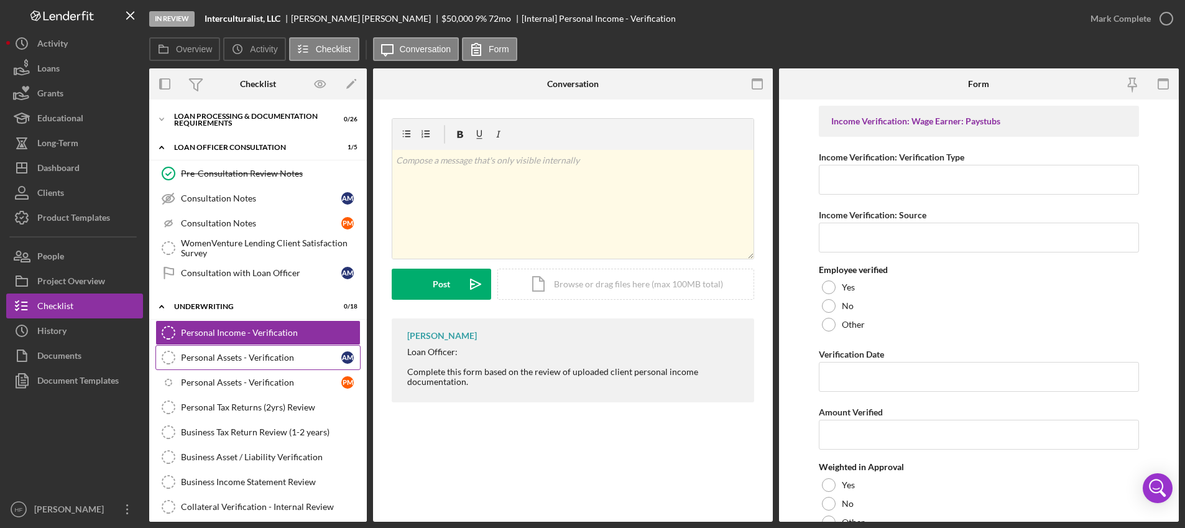
click at [277, 353] on div "Personal Assets - Verification" at bounding box center [261, 358] width 160 height 10
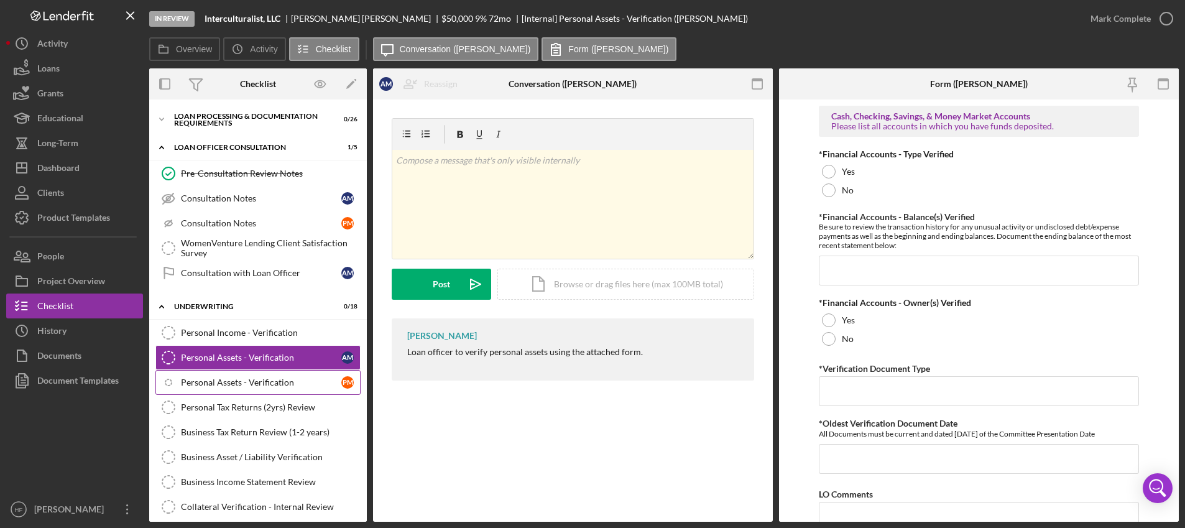
click at [277, 378] on div "Personal Assets - Verification" at bounding box center [261, 382] width 160 height 10
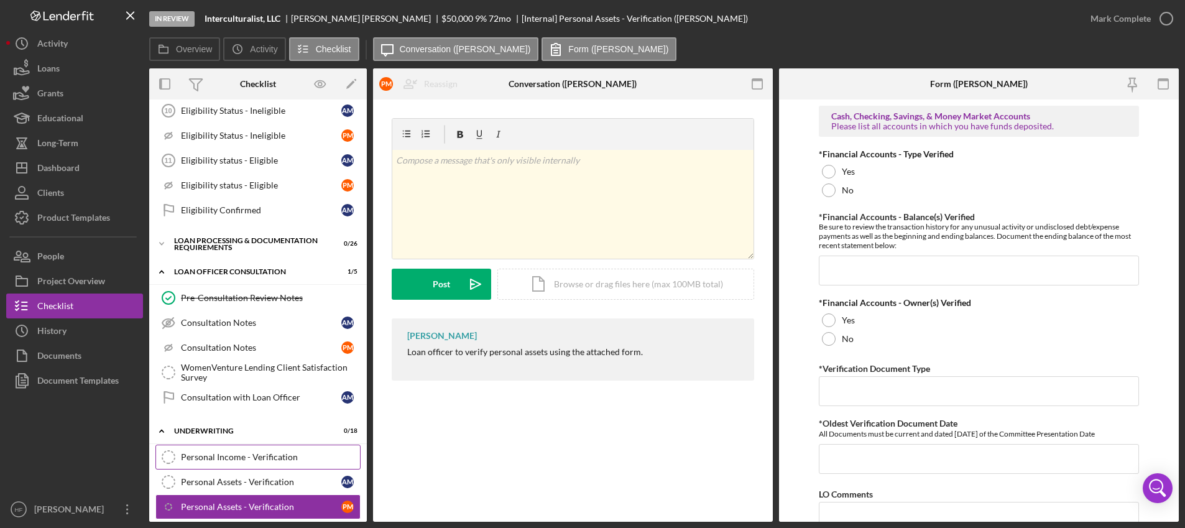
scroll to position [729, 0]
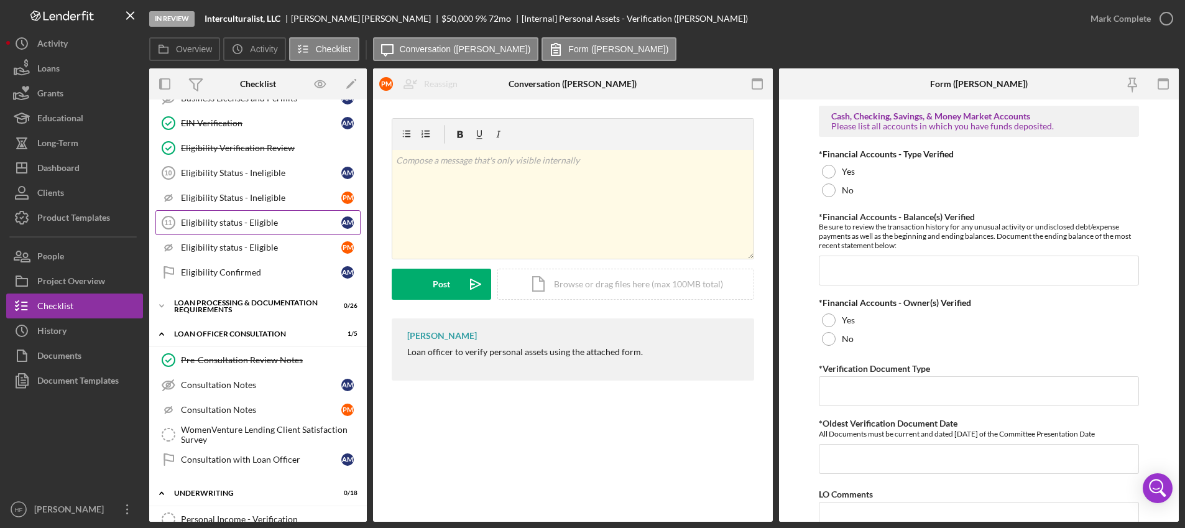
click at [256, 223] on div "Eligibility status - Eligible" at bounding box center [261, 223] width 160 height 10
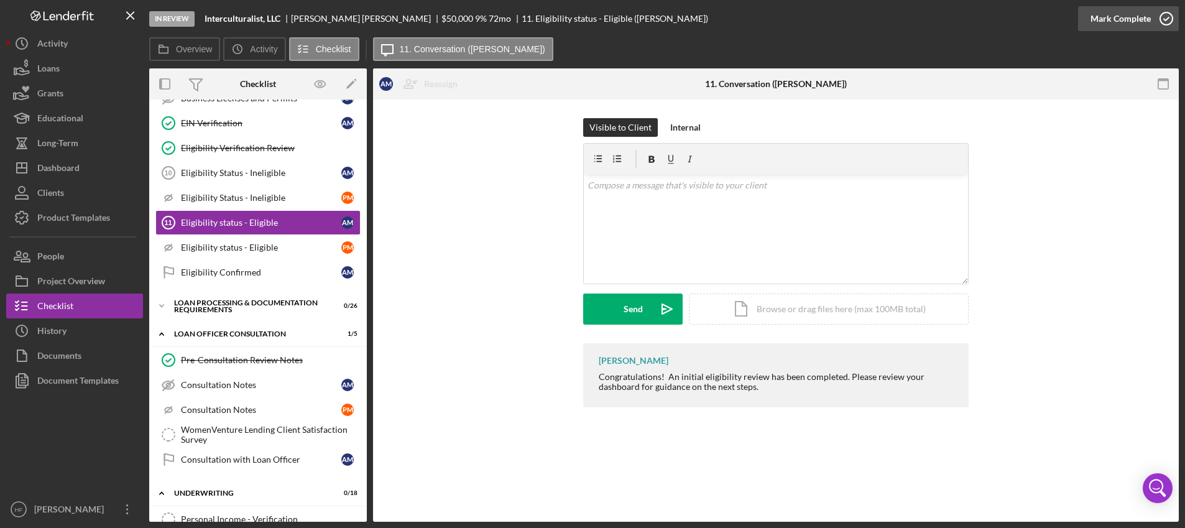
click at [1156, 22] on icon "button" at bounding box center [1166, 18] width 31 height 31
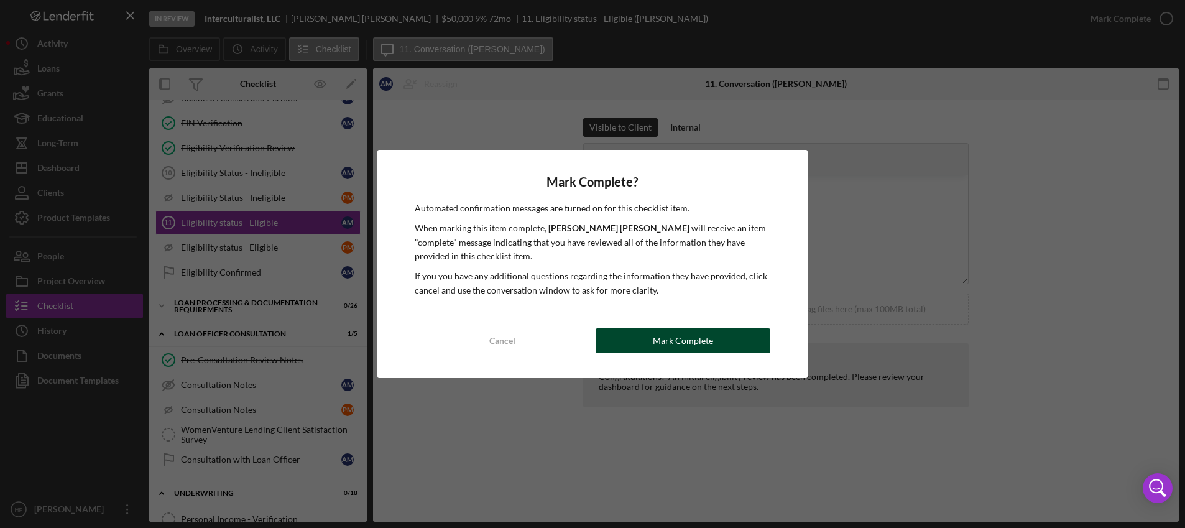
click at [668, 343] on div "Mark Complete" at bounding box center [683, 340] width 60 height 25
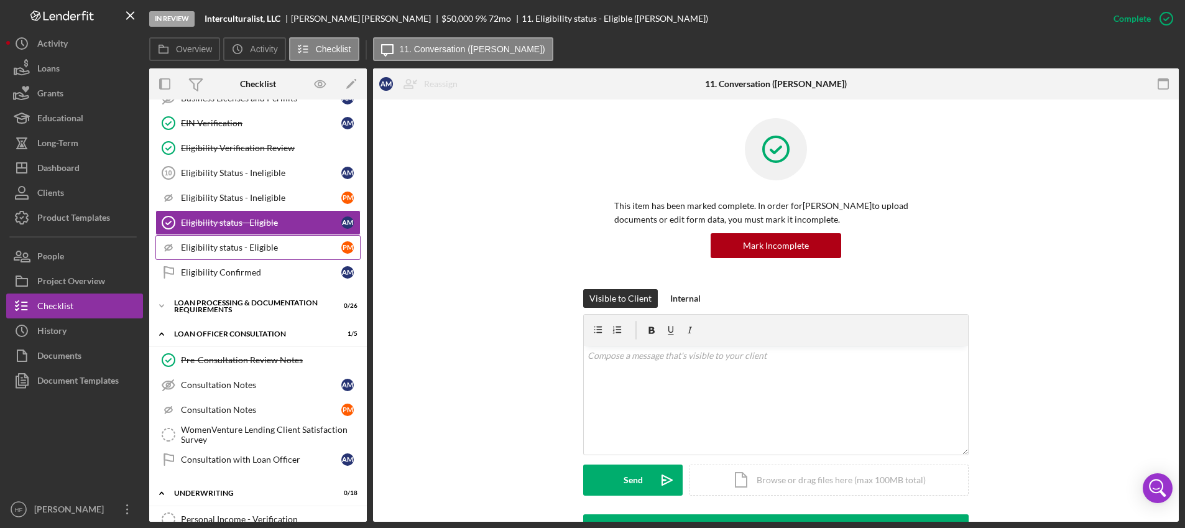
click at [292, 239] on link "Icon/Checklist Item Sub Hidden Eligibility status - Eligible P M" at bounding box center [257, 247] width 205 height 25
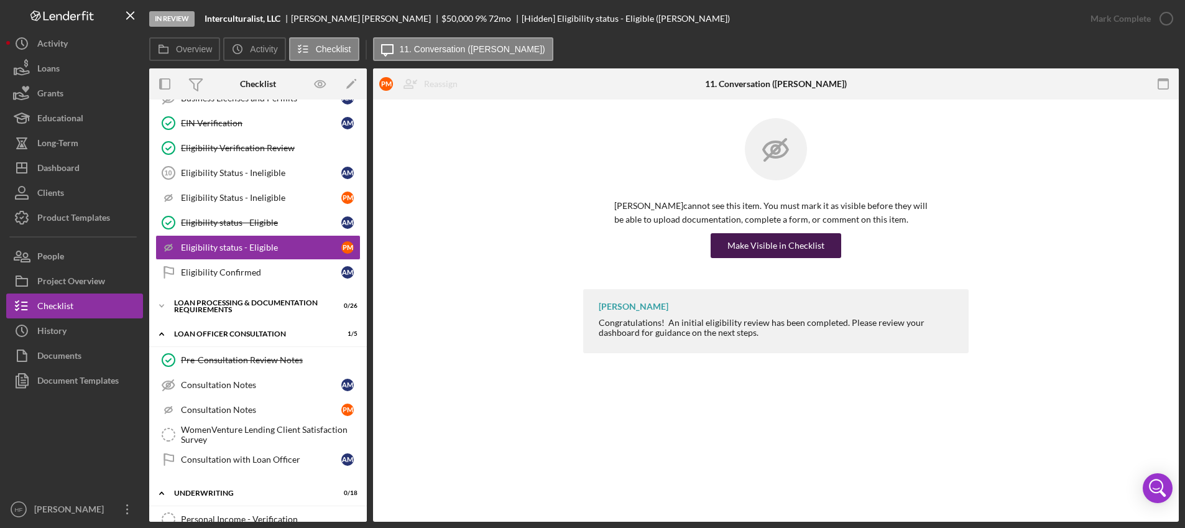
click at [719, 246] on button "Make Visible in Checklist" at bounding box center [776, 245] width 131 height 25
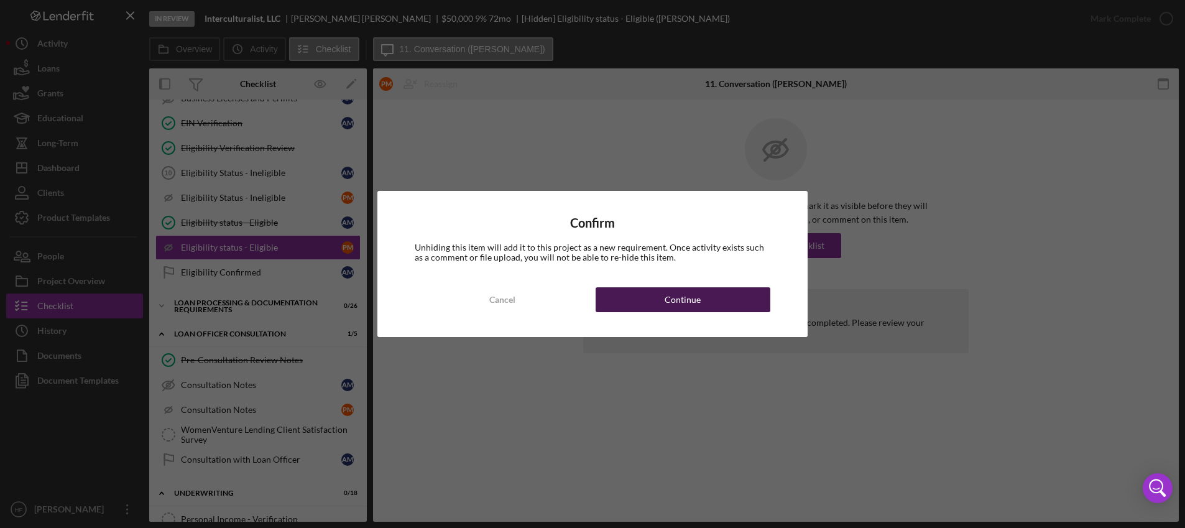
click at [709, 317] on div "Confirm Unhiding this item will add it to this project as a new requirement. On…" at bounding box center [592, 264] width 430 height 146
click at [717, 298] on button "Continue" at bounding box center [683, 299] width 175 height 25
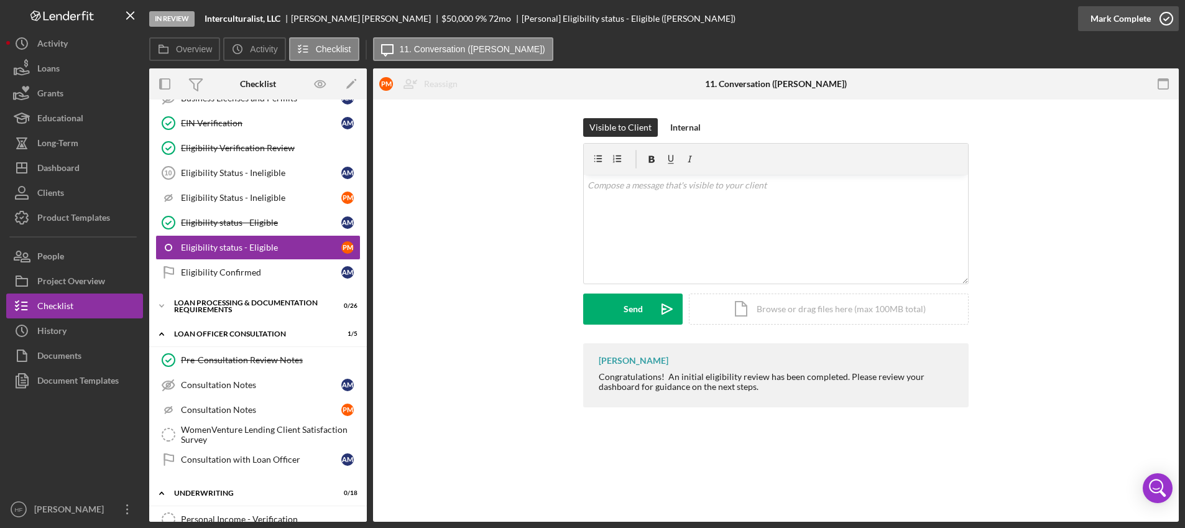
click at [1113, 26] on div "Mark Complete" at bounding box center [1121, 18] width 60 height 25
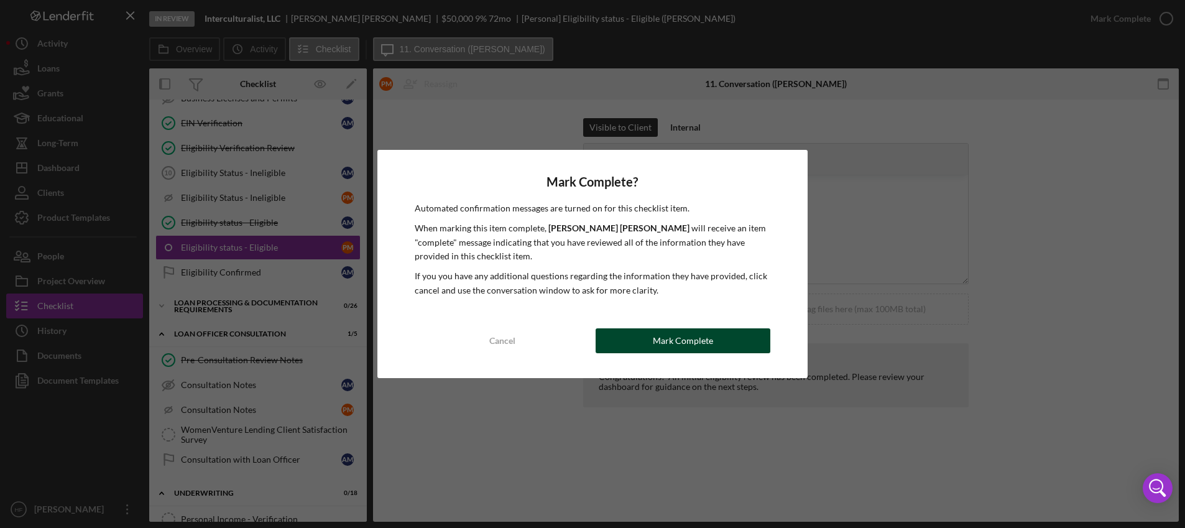
click at [648, 346] on button "Mark Complete" at bounding box center [683, 340] width 175 height 25
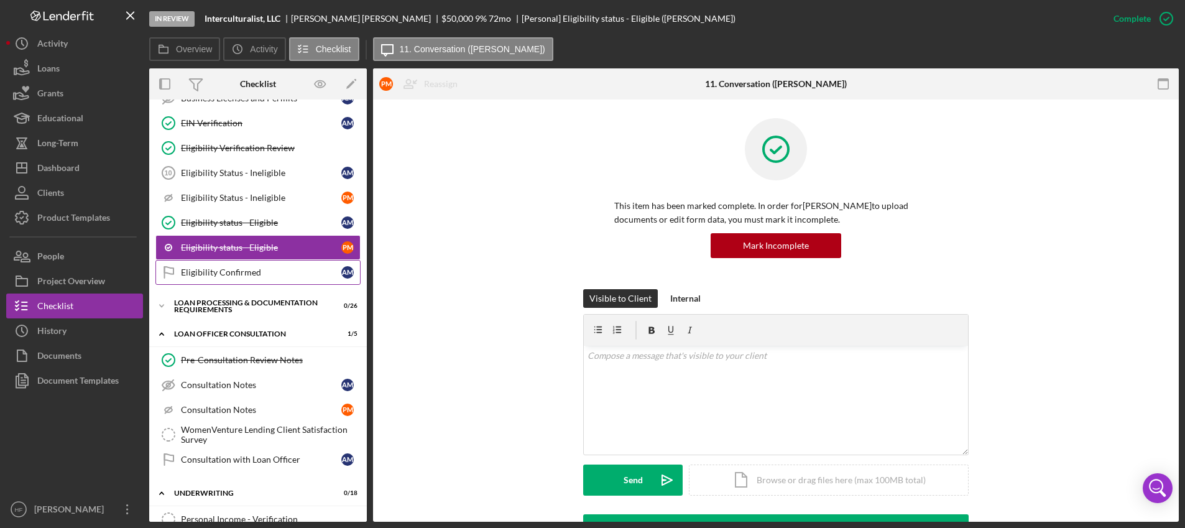
click at [264, 283] on link "Eligibility Confirmed Eligibility Confirmed A M" at bounding box center [257, 272] width 205 height 25
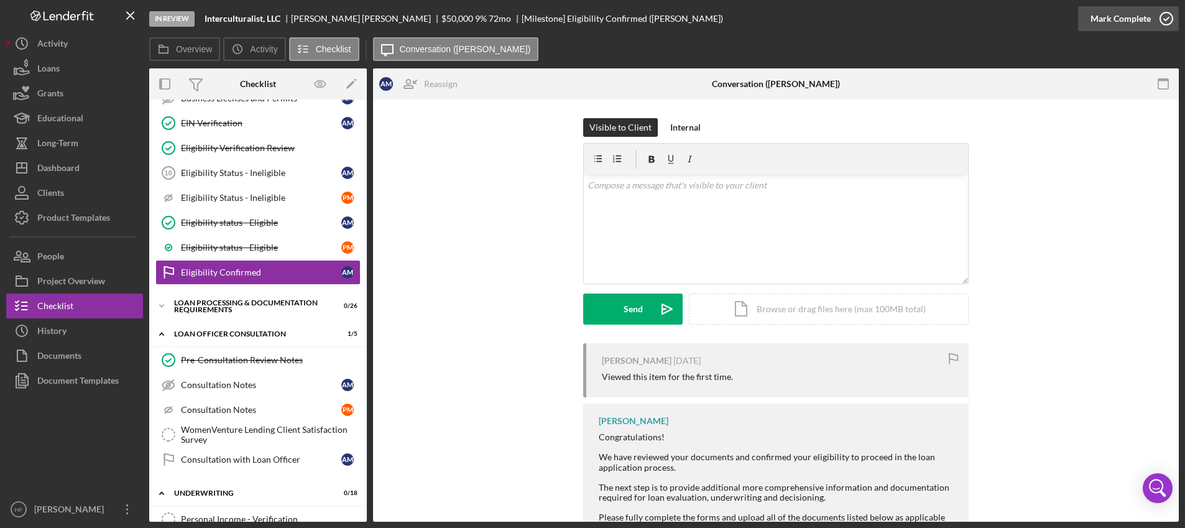
click at [1102, 21] on div "Mark Complete" at bounding box center [1121, 18] width 60 height 25
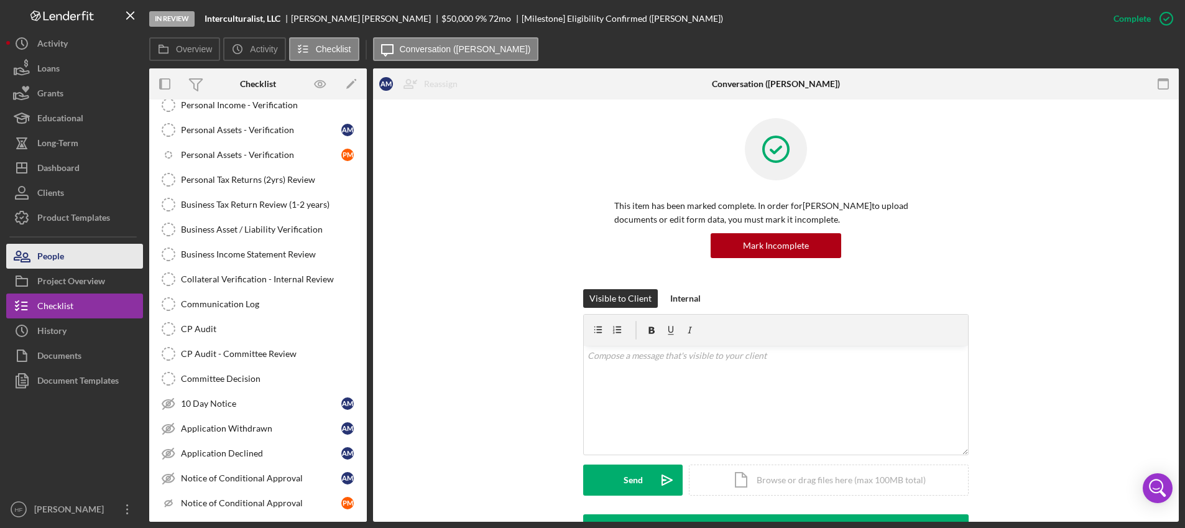
scroll to position [1165, 0]
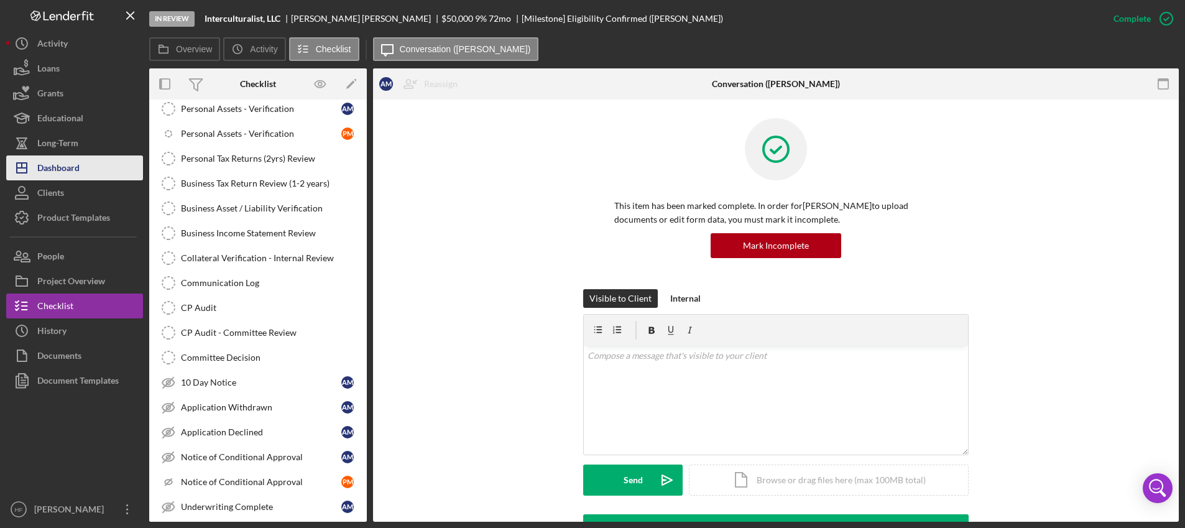
click at [56, 180] on div "Dashboard" at bounding box center [58, 169] width 42 height 28
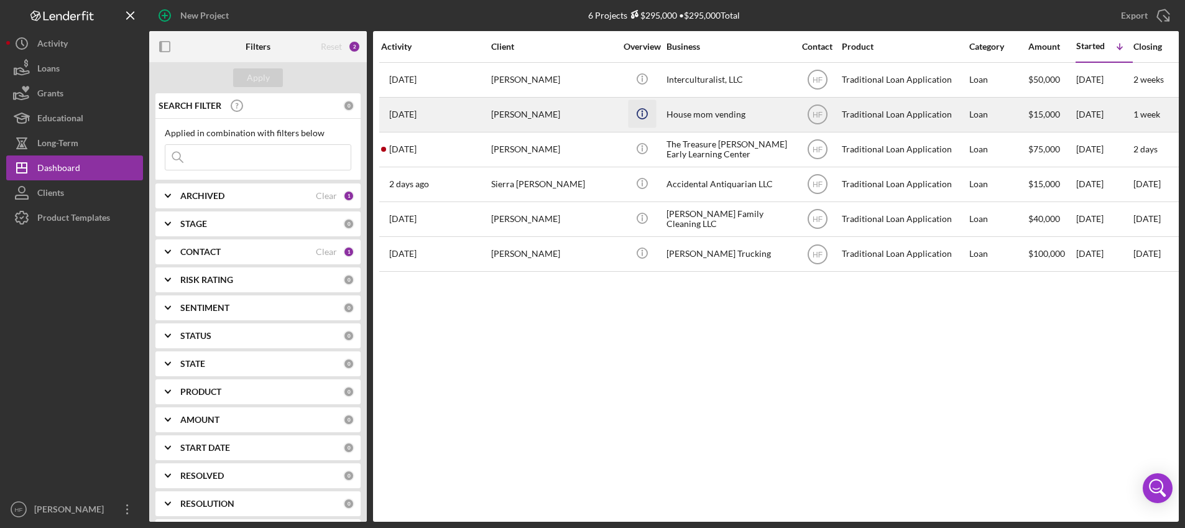
click at [636, 119] on icon "Icon/Info" at bounding box center [642, 113] width 28 height 28
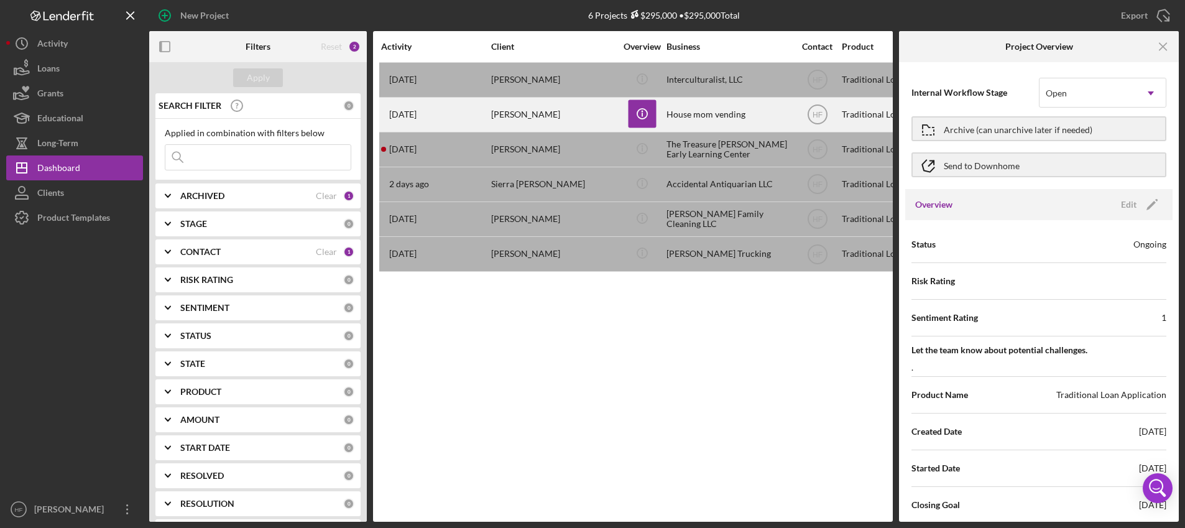
click at [551, 126] on div "[PERSON_NAME]" at bounding box center [553, 114] width 124 height 33
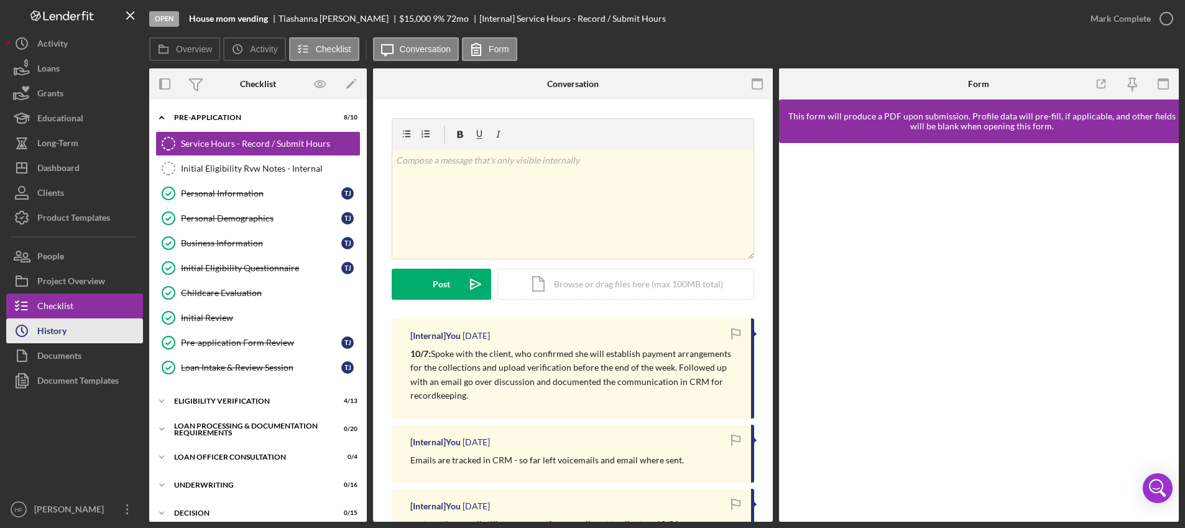
click at [88, 334] on button "Icon/History History" at bounding box center [74, 330] width 137 height 25
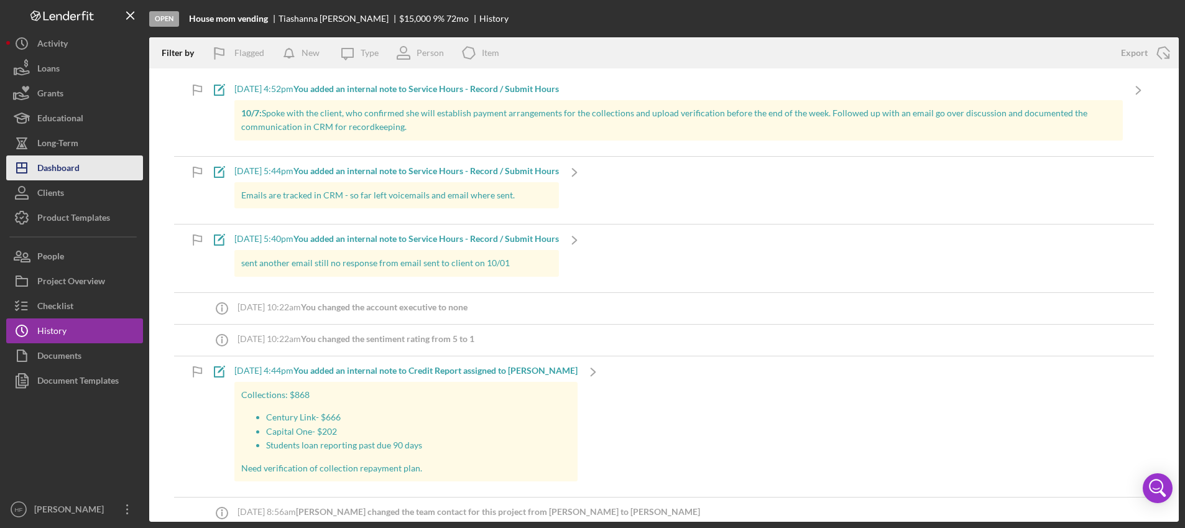
click at [95, 162] on button "Icon/Dashboard Dashboard" at bounding box center [74, 167] width 137 height 25
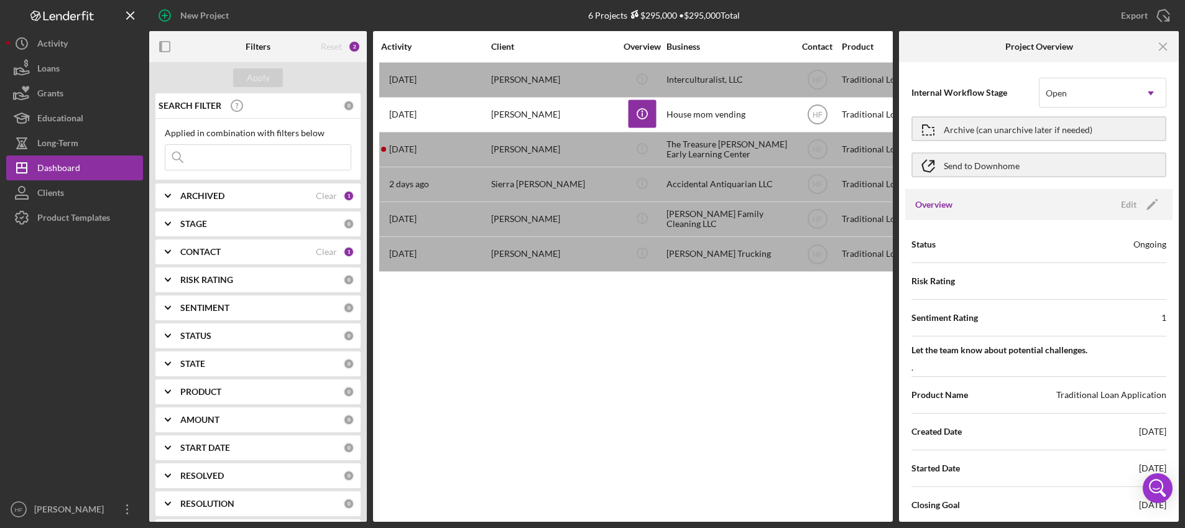
click at [776, 379] on div "Activity Client Overview Business Contact Product Category Amount Started Icon/…" at bounding box center [633, 276] width 520 height 491
click at [1171, 47] on icon "Icon/Menu Close" at bounding box center [1164, 47] width 28 height 28
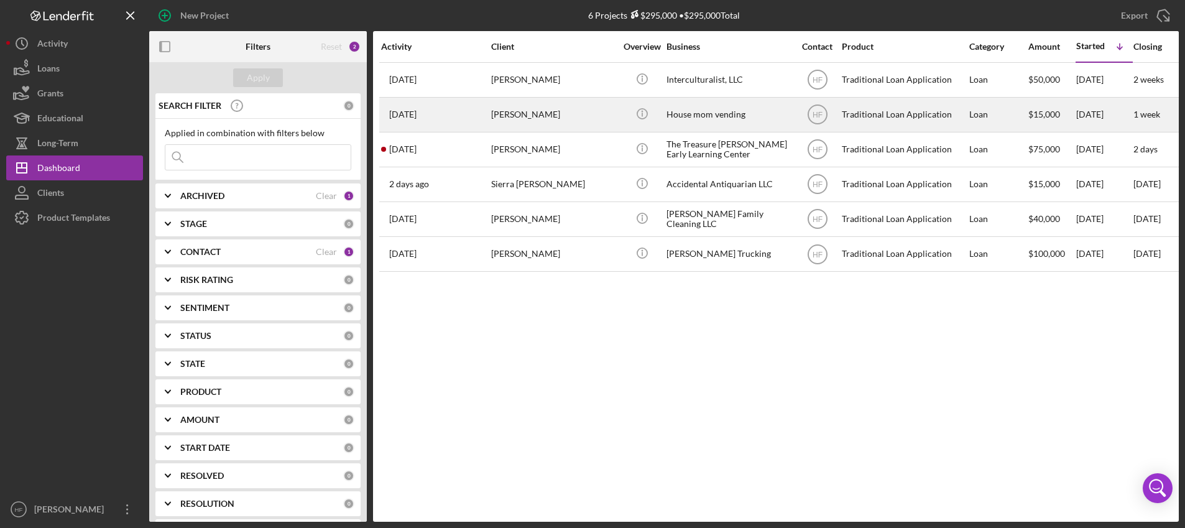
click at [622, 119] on div "Icon/Info" at bounding box center [642, 114] width 47 height 33
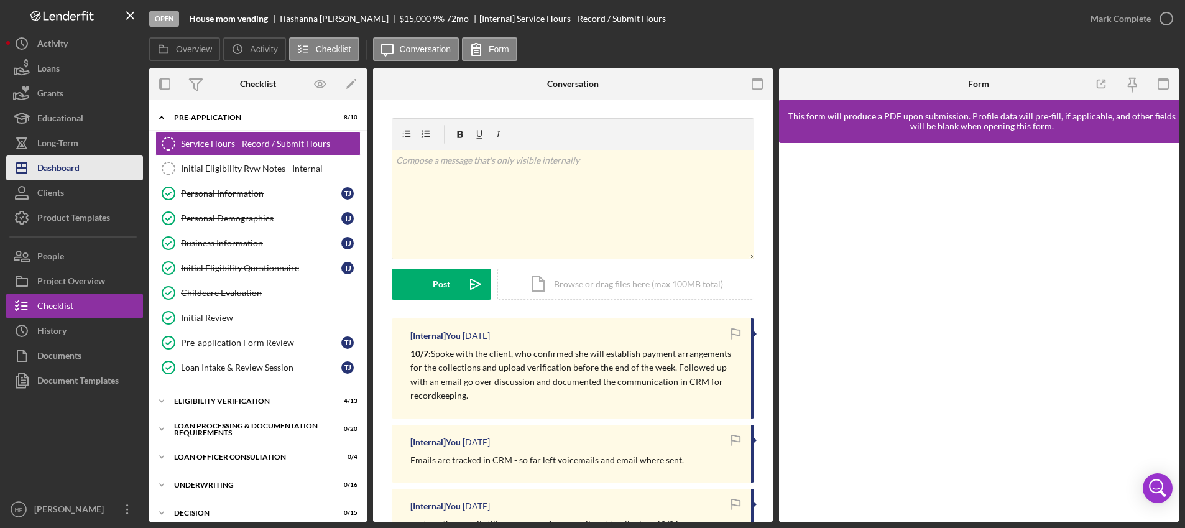
click at [93, 164] on button "Icon/Dashboard Dashboard" at bounding box center [74, 167] width 137 height 25
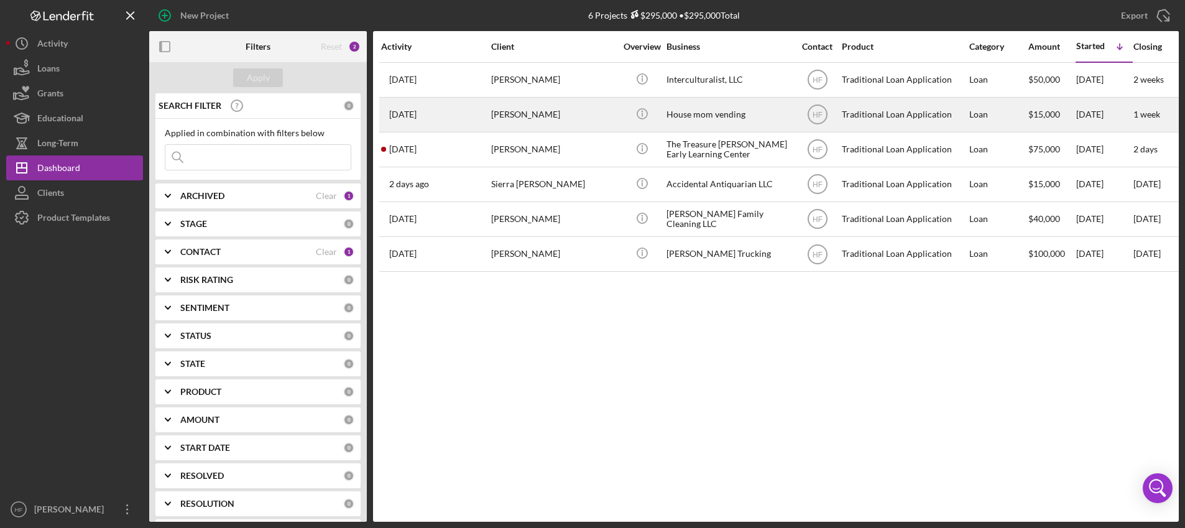
click at [604, 113] on div "[PERSON_NAME]" at bounding box center [553, 114] width 124 height 33
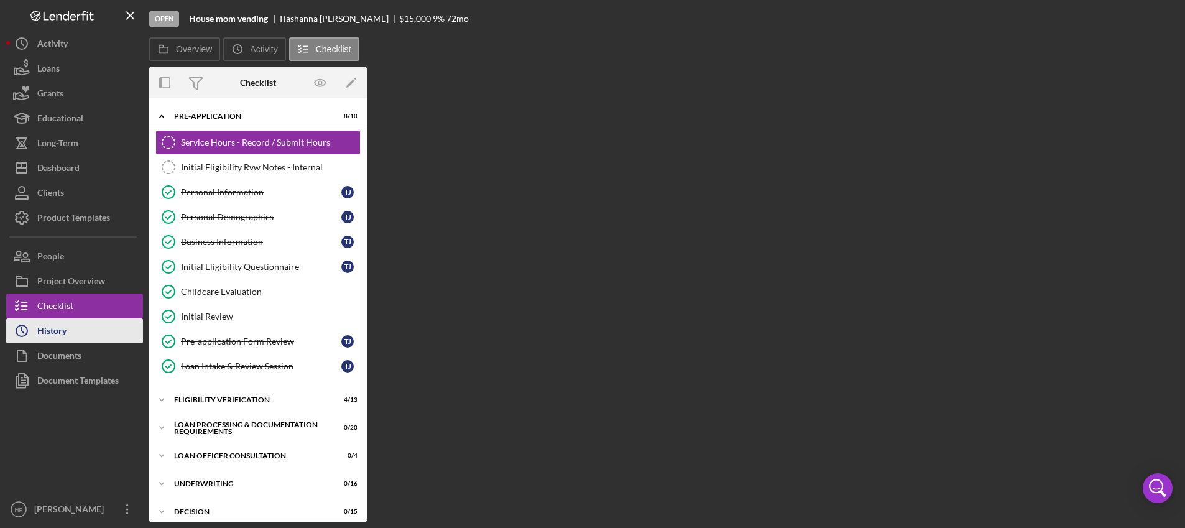
click at [68, 330] on button "Icon/History History" at bounding box center [74, 330] width 137 height 25
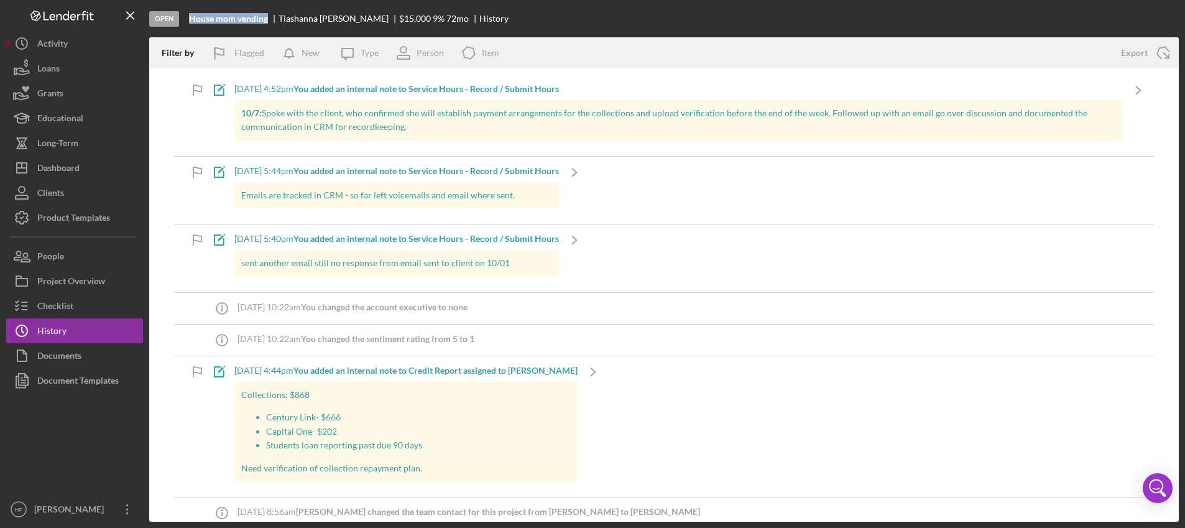
drag, startPoint x: 188, startPoint y: 16, endPoint x: 276, endPoint y: 24, distance: 88.0
click at [276, 24] on div "Open House mom vending [PERSON_NAME] $15,000 $15,000 9 % 72 mo History" at bounding box center [664, 18] width 1030 height 37
copy b "House mom vending"
